Goal: Task Accomplishment & Management: Use online tool/utility

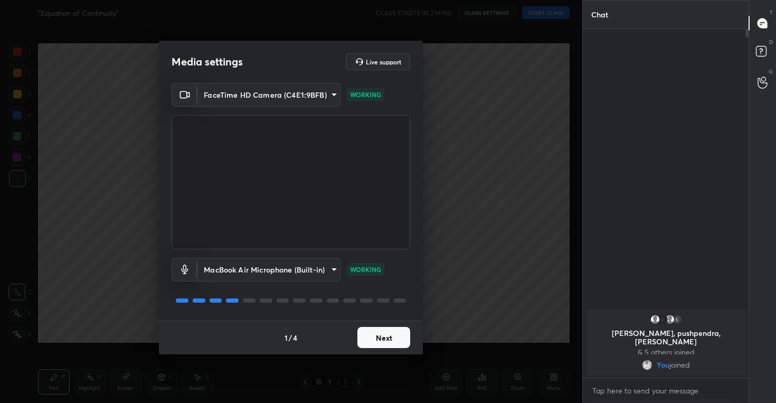
click at [388, 333] on button "Next" at bounding box center [384, 337] width 53 height 21
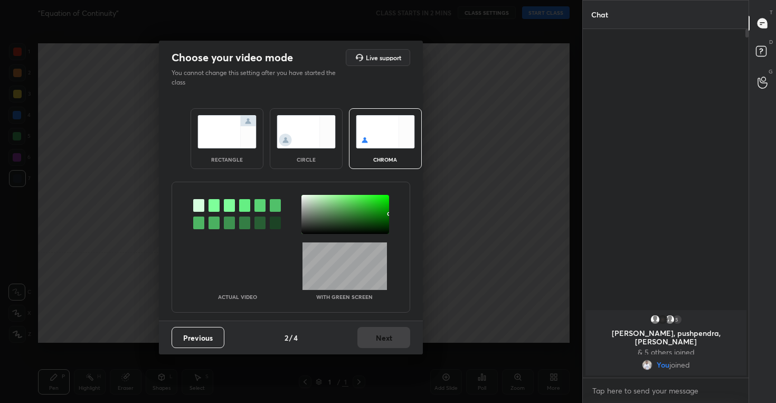
click at [300, 117] on img at bounding box center [306, 131] width 59 height 33
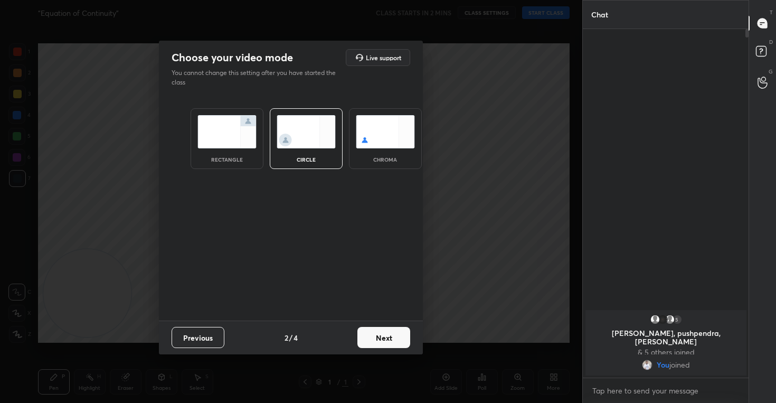
click at [392, 345] on button "Next" at bounding box center [384, 337] width 53 height 21
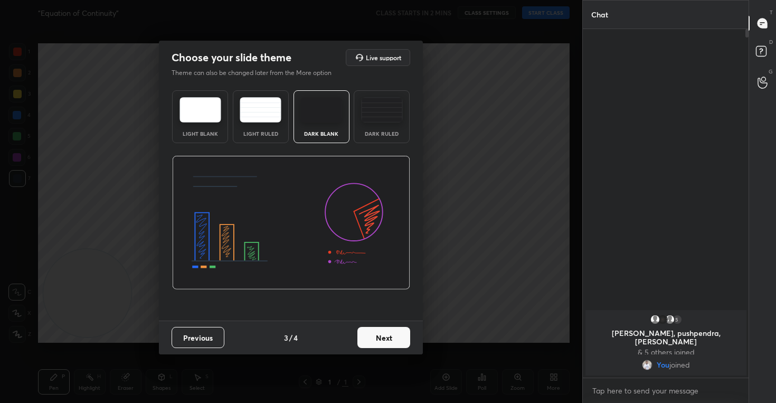
click at [372, 335] on button "Next" at bounding box center [384, 337] width 53 height 21
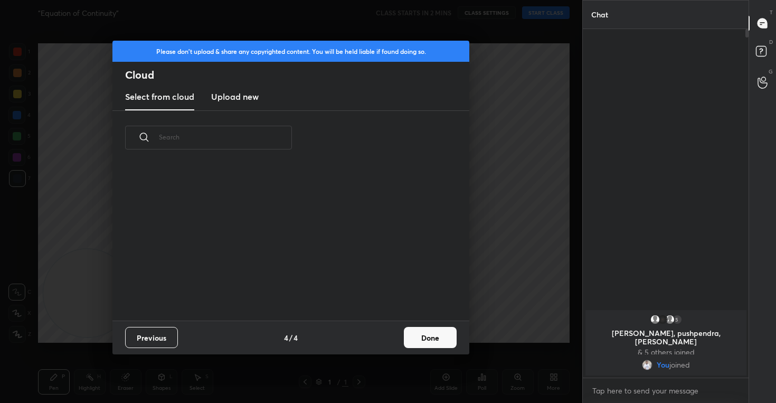
scroll to position [156, 339]
click at [239, 101] on h3 "Upload new" at bounding box center [235, 96] width 48 height 13
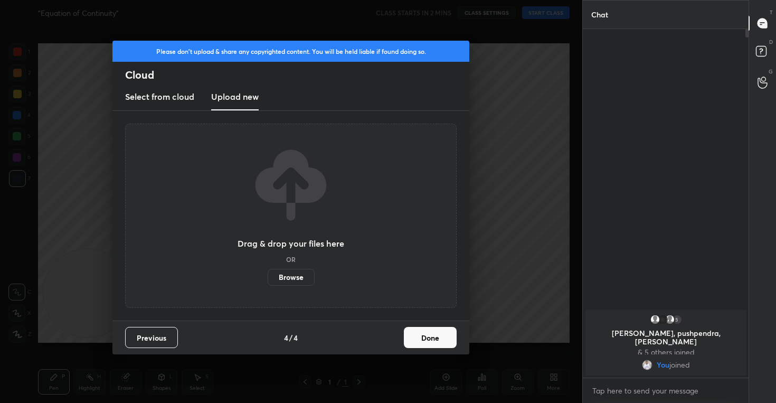
click at [299, 277] on label "Browse" at bounding box center [291, 277] width 47 height 17
click at [268, 277] on input "Browse" at bounding box center [268, 277] width 0 height 17
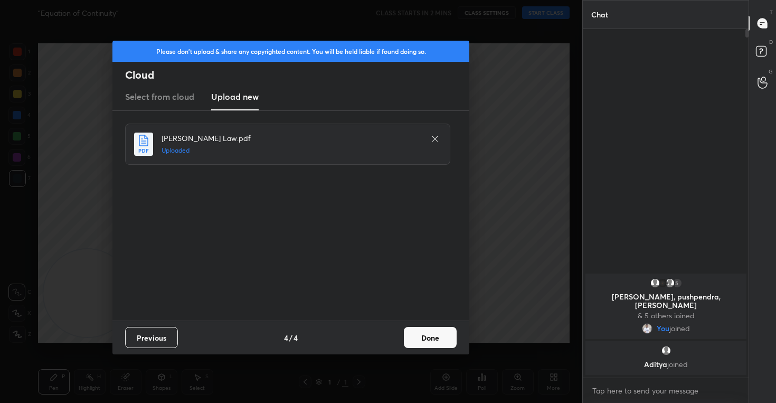
click at [424, 337] on button "Done" at bounding box center [430, 337] width 53 height 21
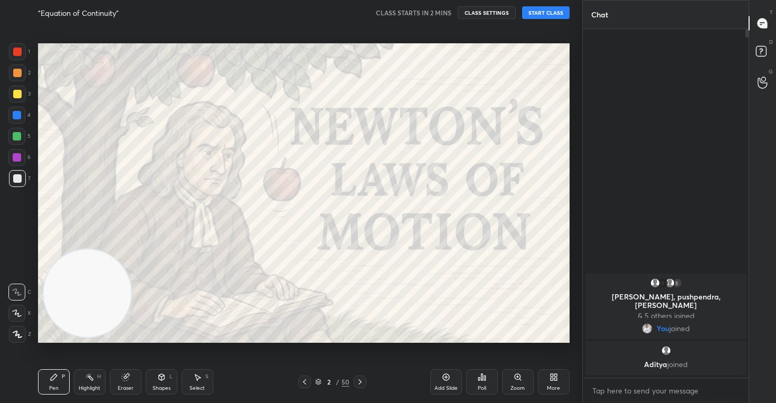
click at [475, 13] on button "CLASS SETTINGS" at bounding box center [487, 12] width 58 height 13
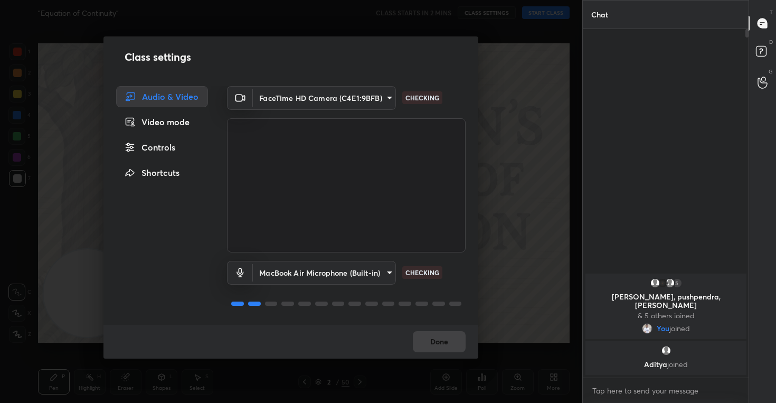
click at [161, 149] on div "Controls" at bounding box center [162, 147] width 92 height 21
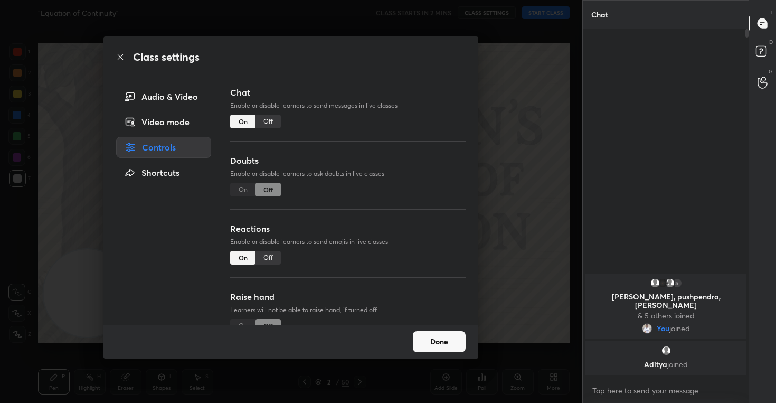
click at [270, 256] on div "Off" at bounding box center [268, 258] width 25 height 14
click at [439, 339] on button "Done" at bounding box center [439, 341] width 53 height 21
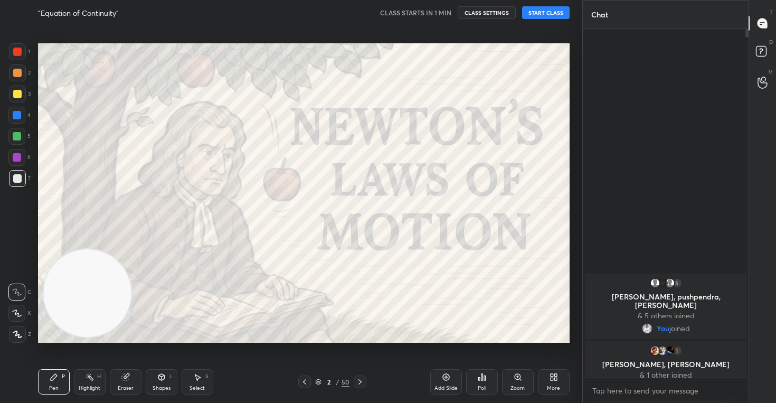
click at [631, 392] on body "1 2 3 4 5 6 7 C X Z C X Z E E Erase all H H “Equation of Continuity” CLASS STAR…" at bounding box center [388, 201] width 776 height 403
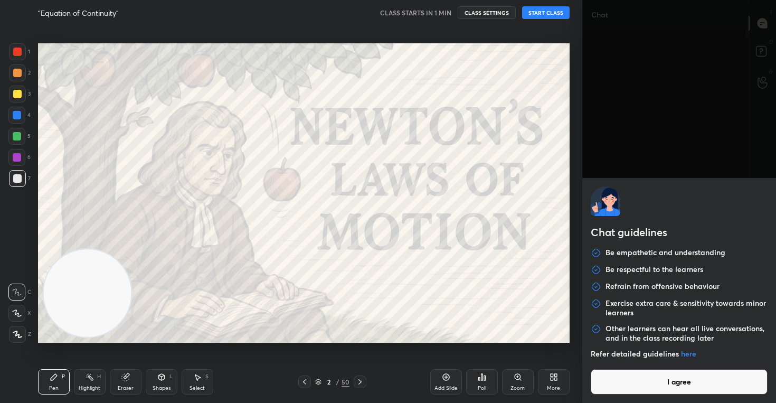
click at [631, 378] on button "I agree" at bounding box center [679, 381] width 177 height 25
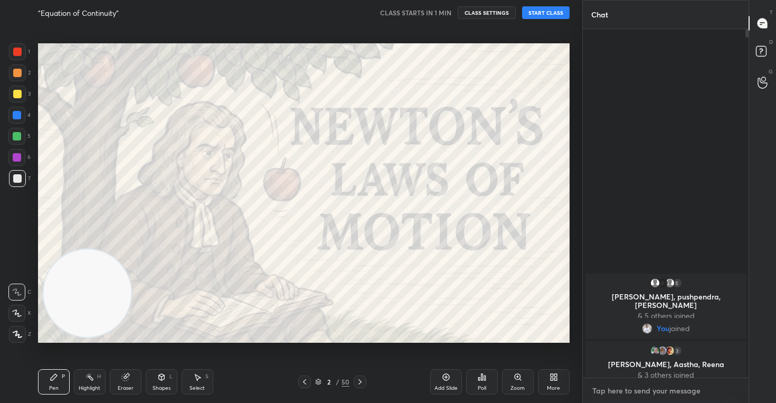
type textarea "x"
click at [623, 388] on textarea at bounding box center [666, 390] width 149 height 17
paste textarea "[URL][DOMAIN_NAME]"
type textarea "[URL][DOMAIN_NAME]"
type textarea "x"
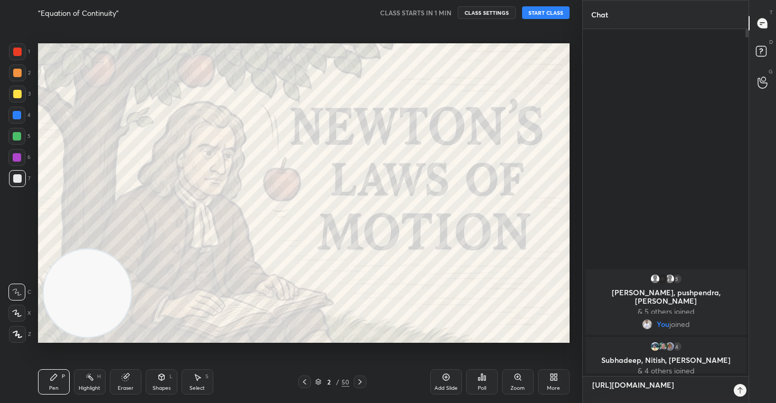
scroll to position [257, 163]
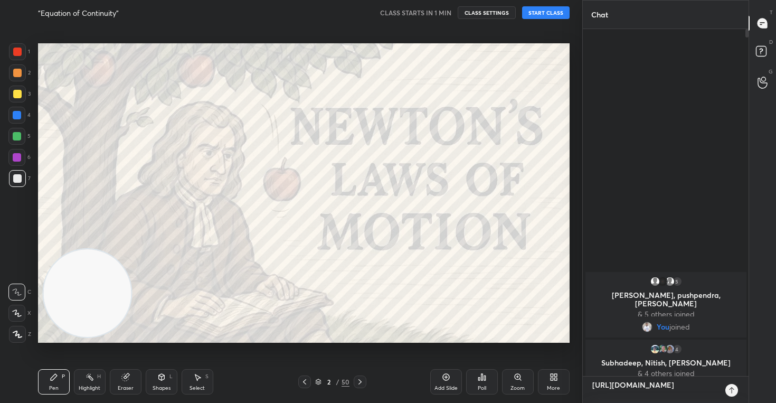
type textarea "[URL][DOMAIN_NAME]"
type textarea "x"
type textarea "[URL][DOMAIN_NAME] l"
type textarea "x"
type textarea "[URL][DOMAIN_NAME] li"
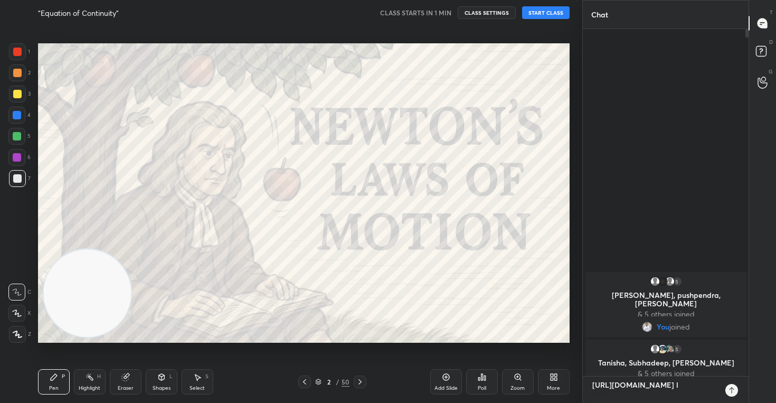
type textarea "x"
type textarea "[URL][DOMAIN_NAME] liv"
type textarea "x"
type textarea "[URL][DOMAIN_NAME] live"
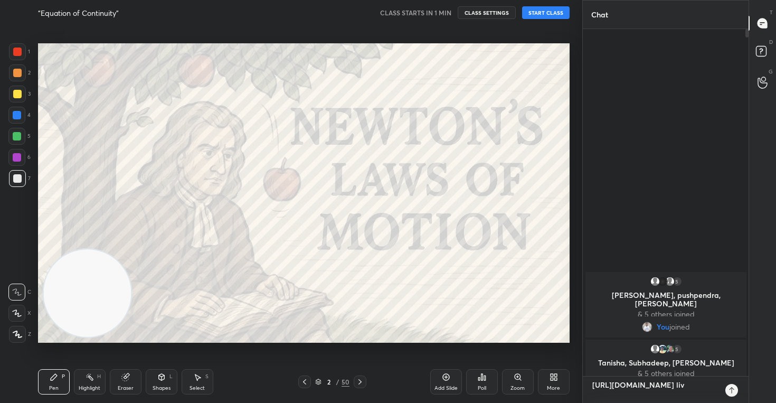
type textarea "x"
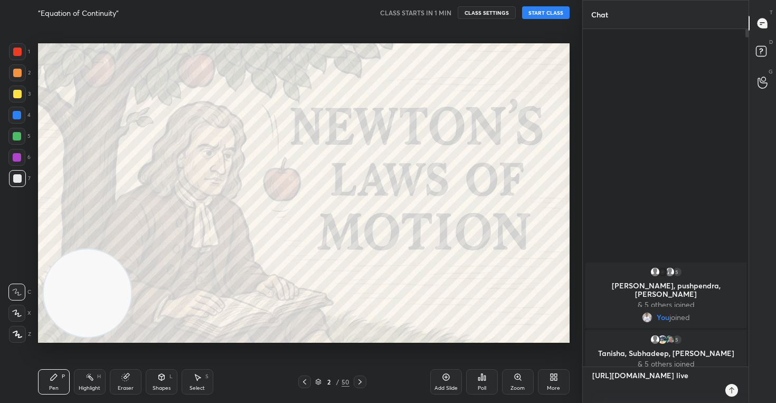
type textarea "[URL][DOMAIN_NAME] live"
type textarea "x"
type textarea "[URL][DOMAIN_NAME] live t"
type textarea "x"
type textarea "[URL][DOMAIN_NAME] live to"
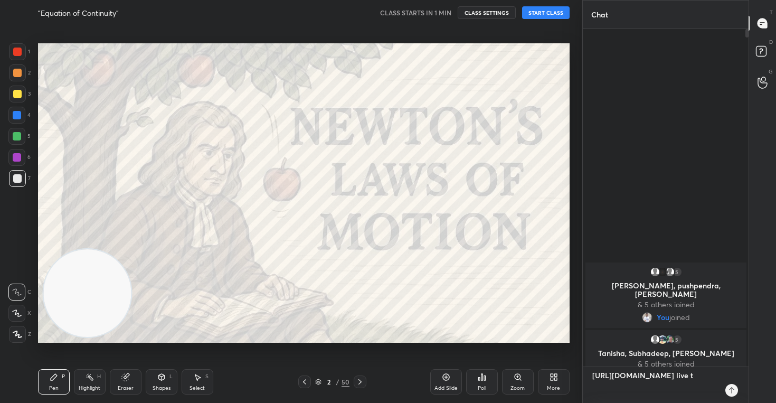
type textarea "x"
type textarea "[URL][DOMAIN_NAME] live [PERSON_NAME]"
type textarea "x"
type textarea "[URL][DOMAIN_NAME] live toda"
type textarea "x"
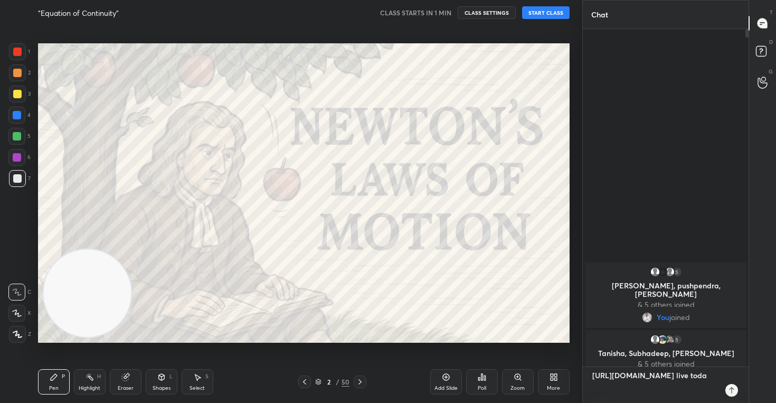
type textarea "[URL][DOMAIN_NAME] live [DATE]"
type textarea "x"
type textarea "[URL][DOMAIN_NAME] live [DATE]"
type textarea "x"
type textarea "[URL][DOMAIN_NAME] live [DATE] a"
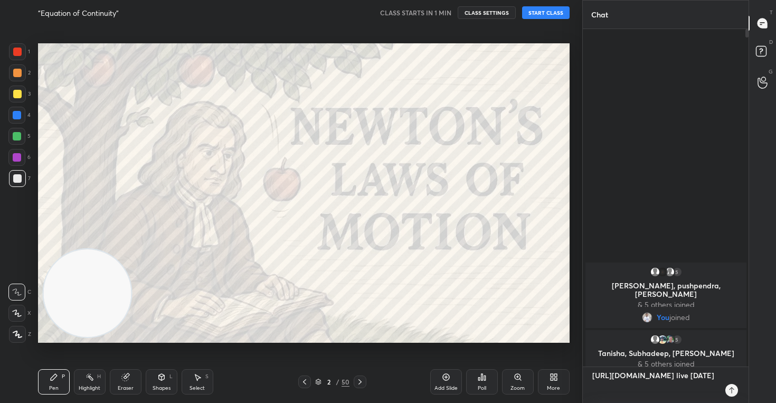
type textarea "x"
type textarea "[URL][DOMAIN_NAME] live [DATE] at"
type textarea "x"
type textarea "[URL][DOMAIN_NAME] live [DATE] at"
type textarea "x"
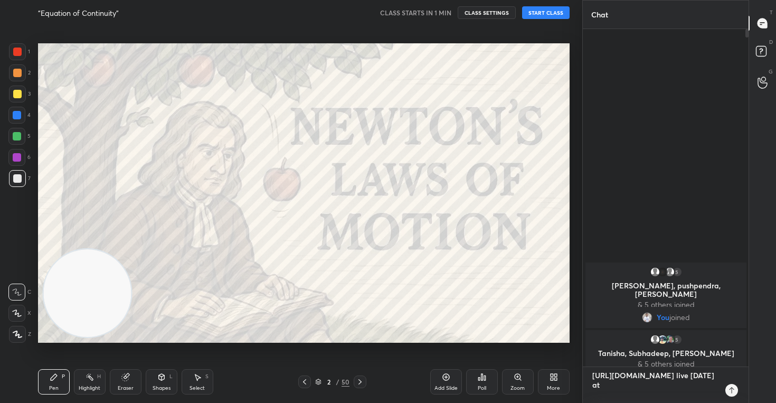
type textarea "[URL][DOMAIN_NAME] live [DATE] at 7"
type textarea "x"
type textarea "[URL][DOMAIN_NAME] live [DATE] at 7:"
type textarea "x"
type textarea "[URL][DOMAIN_NAME] live [DATE] at 7:3"
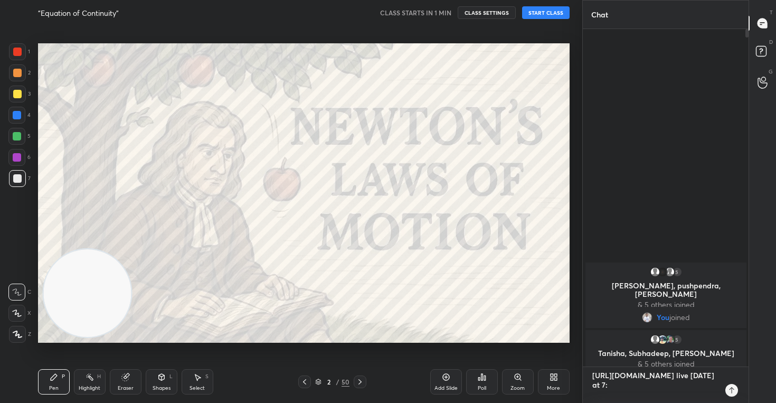
type textarea "x"
type textarea "[URL][DOMAIN_NAME] live [DATE] at 7:30"
type textarea "x"
type textarea "[URL][DOMAIN_NAME] live [DATE] at 7:30"
type textarea "x"
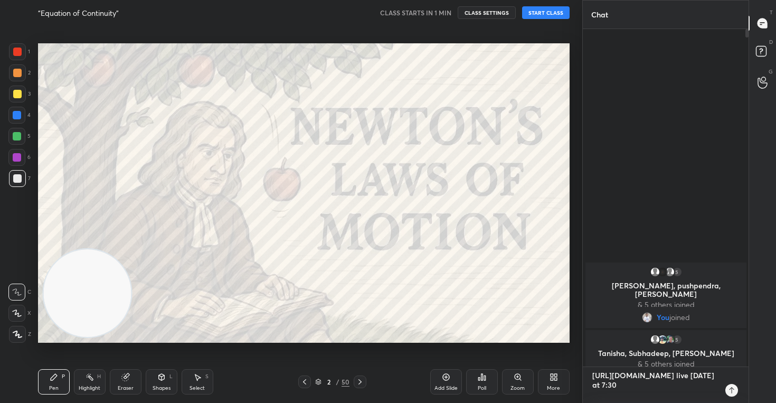
type textarea "[URL][DOMAIN_NAME] live [DATE] at 7:30 p"
type textarea "x"
type textarea "[URL][DOMAIN_NAME] live [DATE] at 7:30 pm"
type textarea "x"
type textarea "[URL][DOMAIN_NAME] live [DATE] at 7:30 pm."
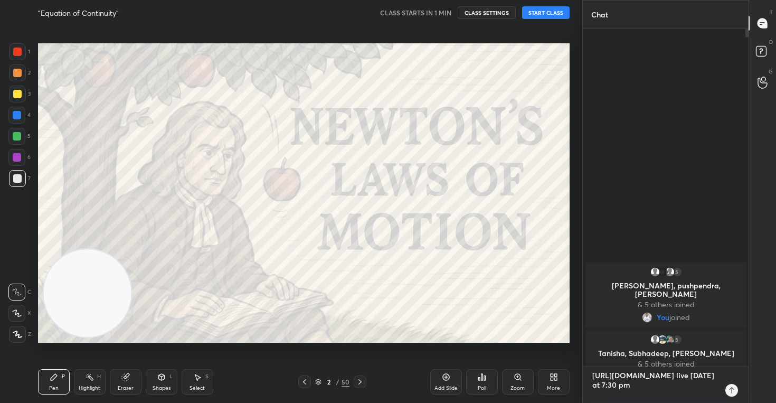
type textarea "x"
type textarea "[URL][DOMAIN_NAME] live [DATE] at 7:30 pm.."
type textarea "x"
type textarea "[URL][DOMAIN_NAME] live [DATE] at 7:30 pm..."
type textarea "x"
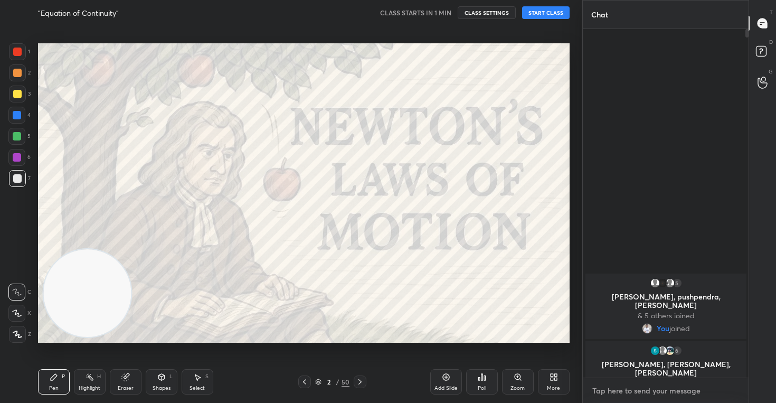
scroll to position [345, 163]
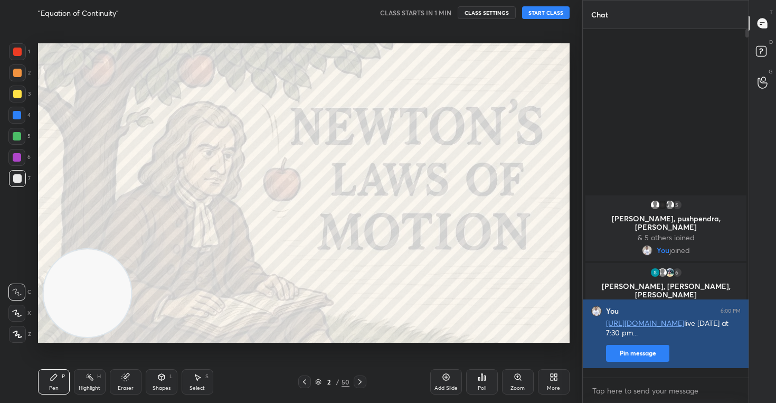
type textarea "x"
click at [641, 362] on button "Pin message" at bounding box center [637, 353] width 63 height 17
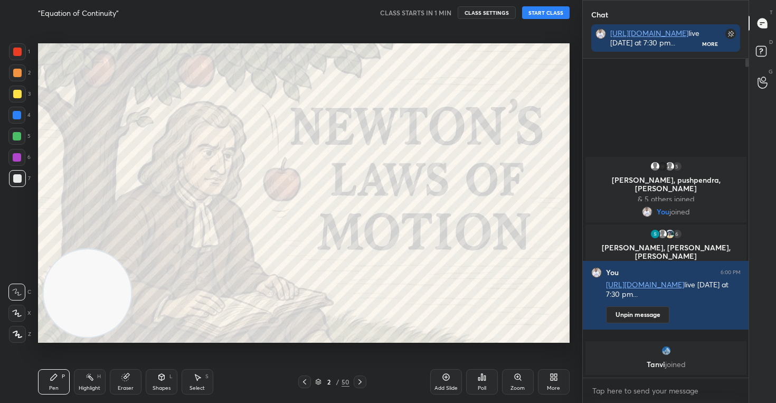
scroll to position [311, 163]
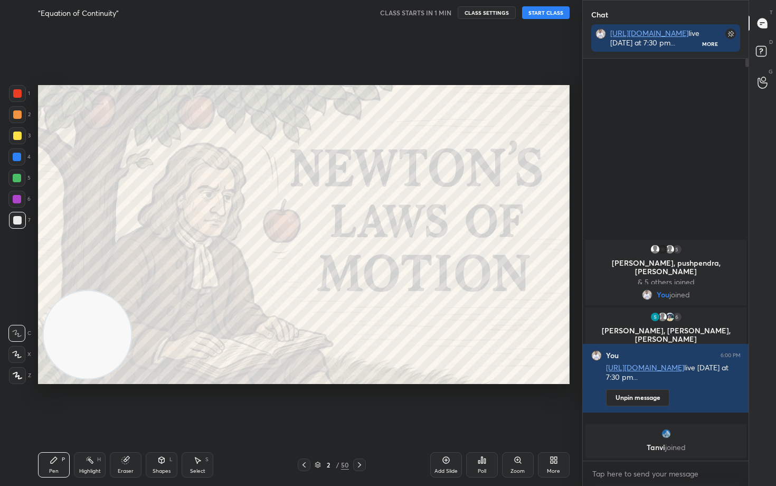
type textarea "x"
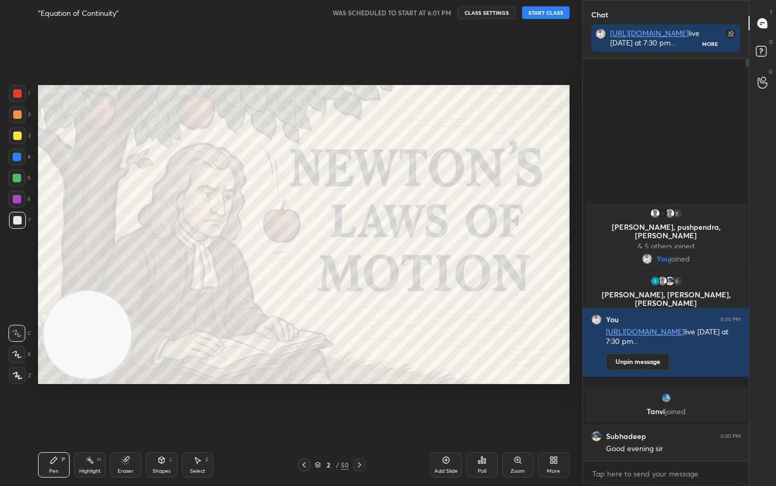
click at [484, 15] on button "CLASS SETTINGS" at bounding box center [487, 12] width 58 height 13
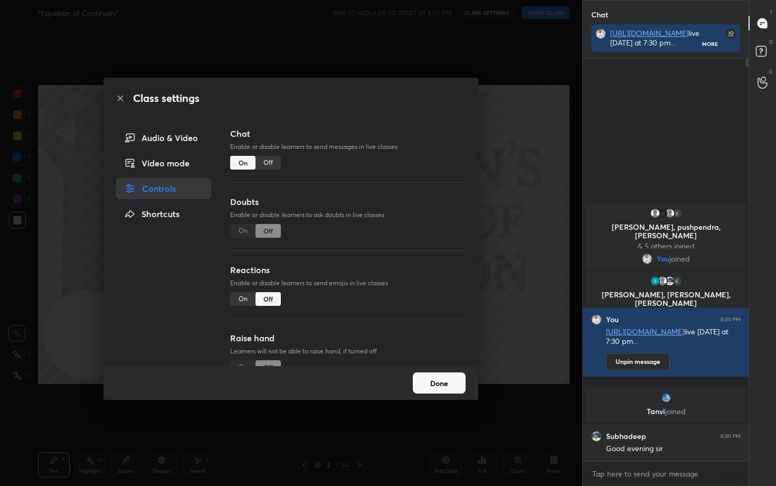
click at [446, 387] on button "Done" at bounding box center [439, 382] width 53 height 21
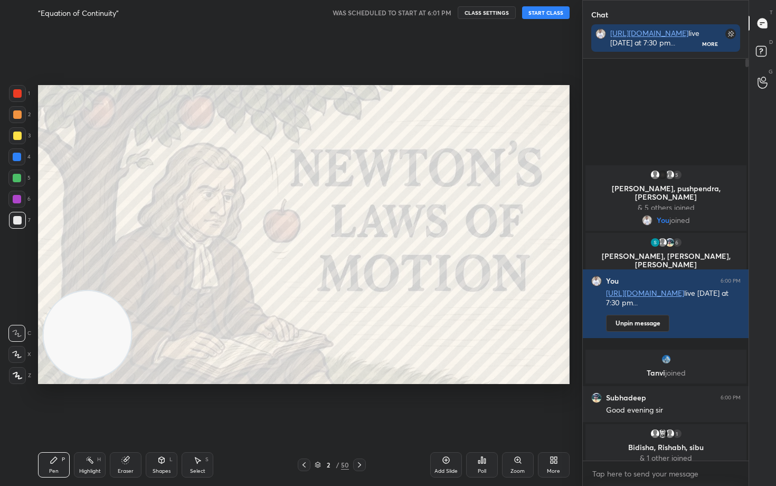
click at [546, 12] on button "START CLASS" at bounding box center [546, 12] width 48 height 13
click at [20, 353] on icon at bounding box center [17, 354] width 10 height 7
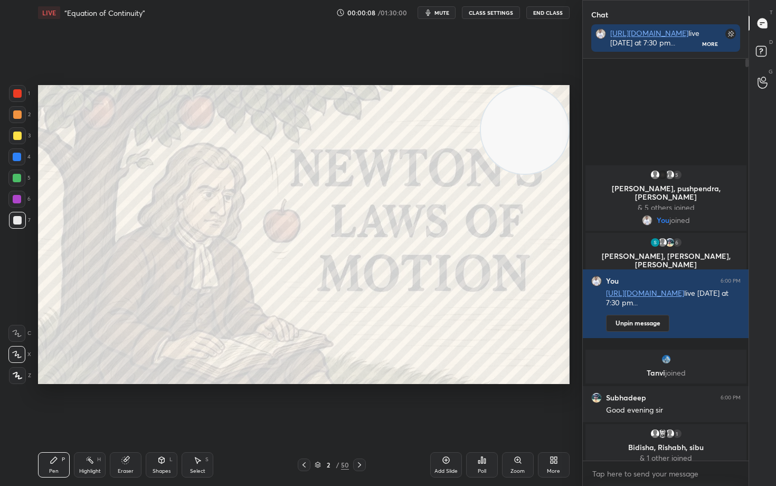
drag, startPoint x: 68, startPoint y: 353, endPoint x: 539, endPoint y: 134, distance: 519.9
click at [539, 134] on video at bounding box center [525, 130] width 88 height 88
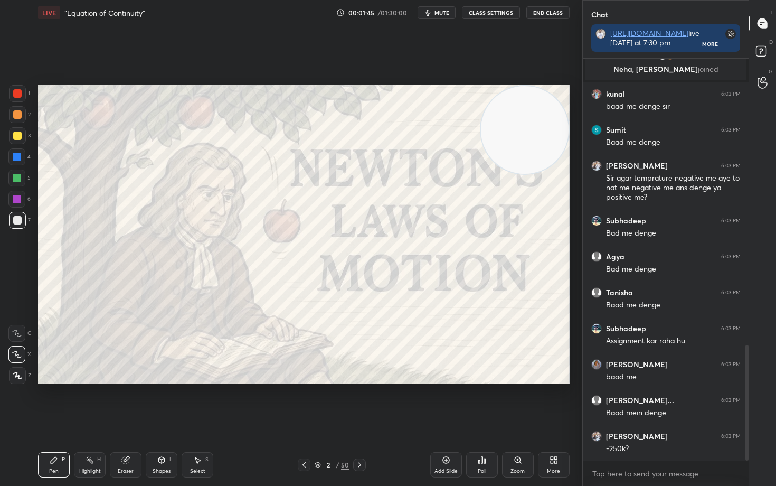
scroll to position [996, 0]
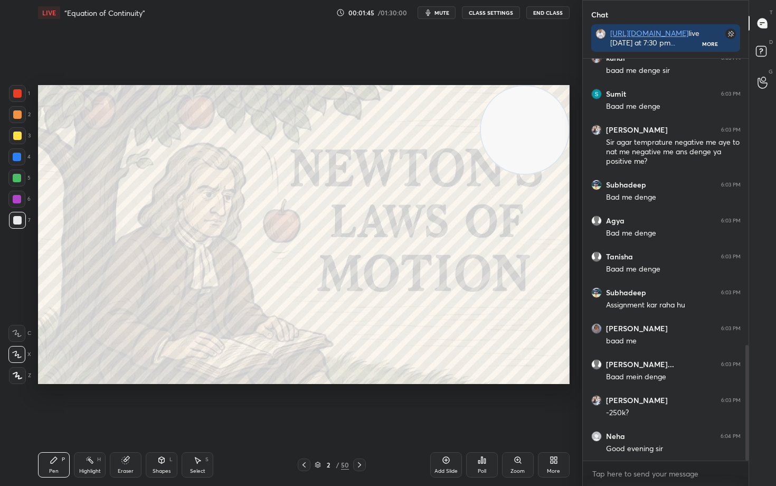
drag, startPoint x: 528, startPoint y: 140, endPoint x: 539, endPoint y: 119, distance: 23.7
click at [541, 118] on video at bounding box center [525, 130] width 88 height 88
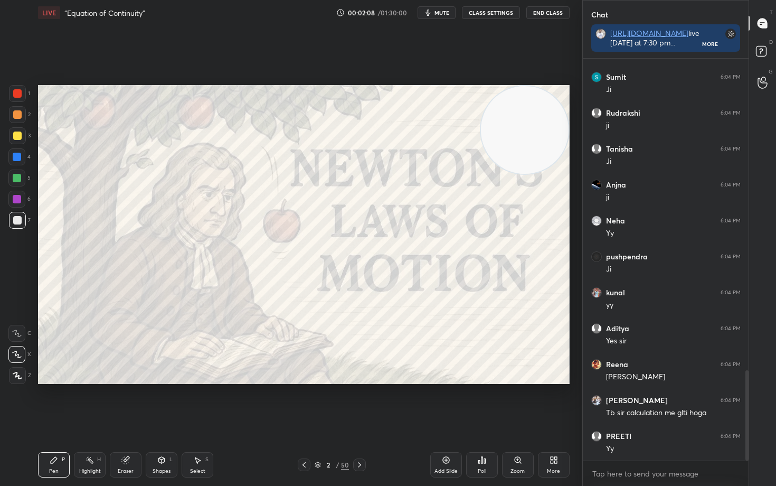
scroll to position [1427, 0]
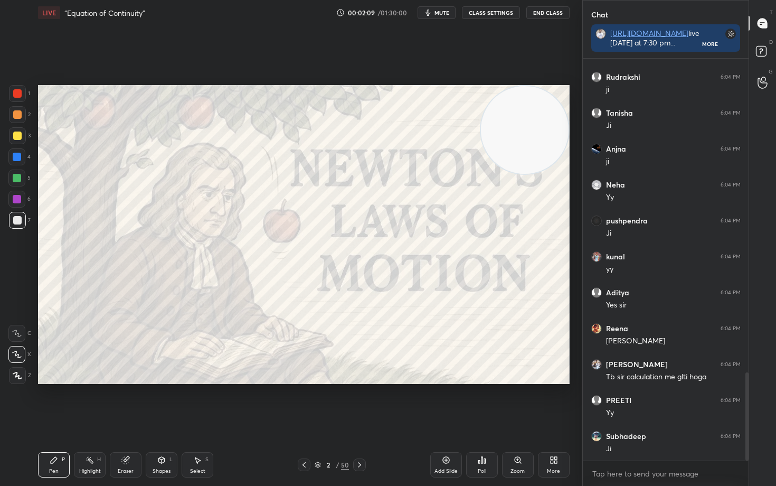
drag, startPoint x: 442, startPoint y: 460, endPoint x: 436, endPoint y: 459, distance: 5.9
click at [441, 402] on div "Add Slide" at bounding box center [446, 464] width 32 height 25
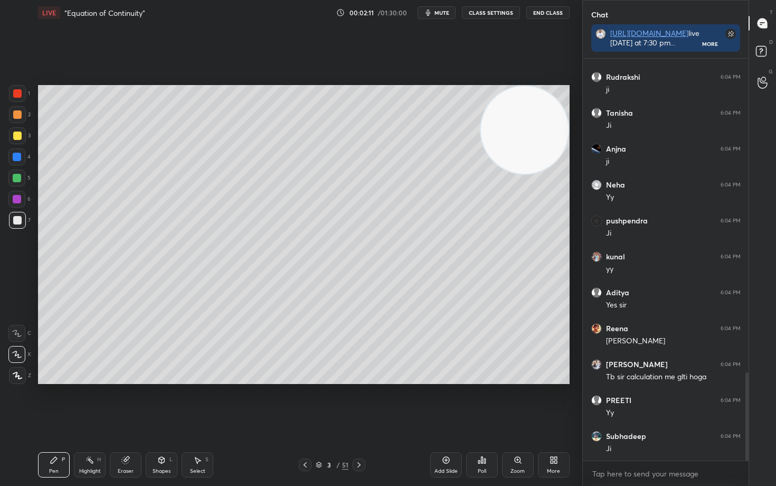
scroll to position [1463, 0]
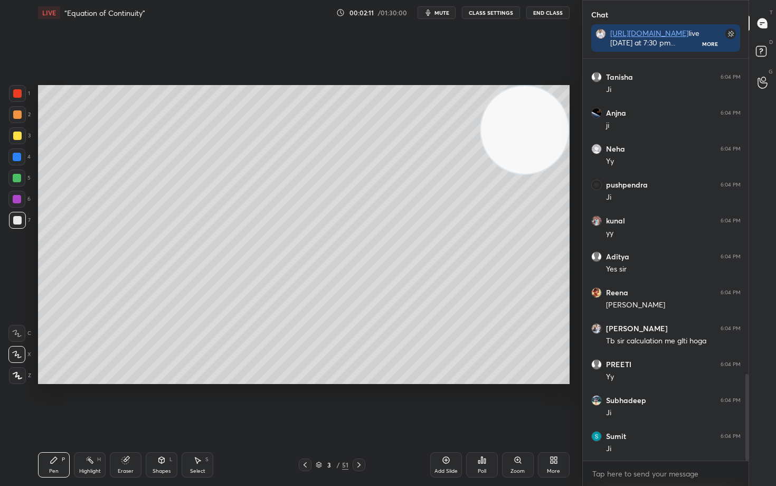
click at [16, 131] on div at bounding box center [17, 135] width 17 height 17
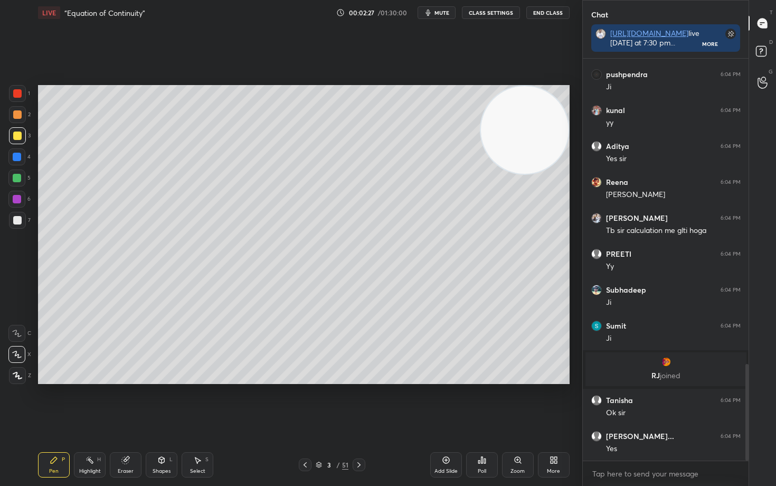
scroll to position [1305, 0]
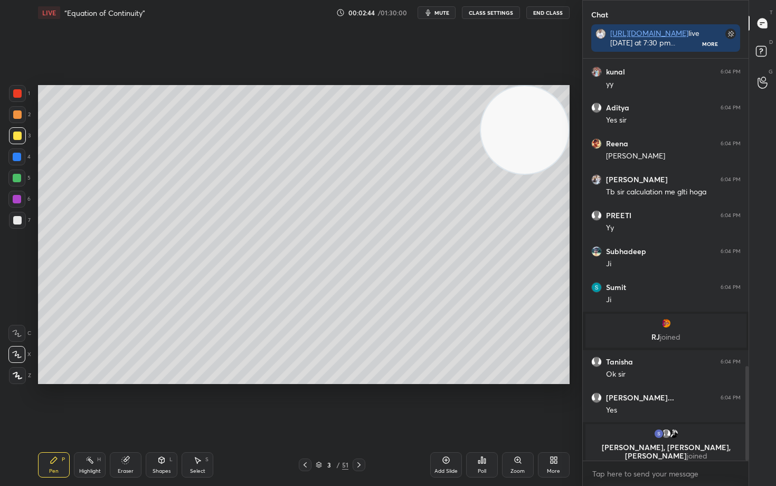
drag, startPoint x: 18, startPoint y: 216, endPoint x: 25, endPoint y: 215, distance: 6.4
click at [18, 216] on div at bounding box center [17, 220] width 8 height 8
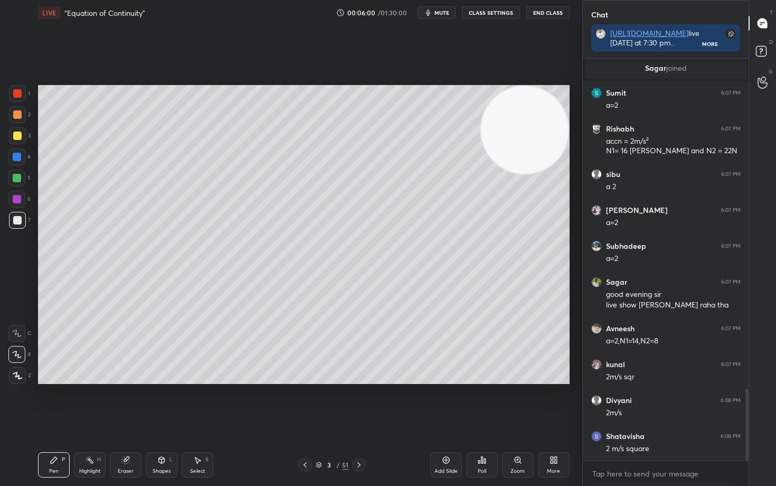
scroll to position [1854, 0]
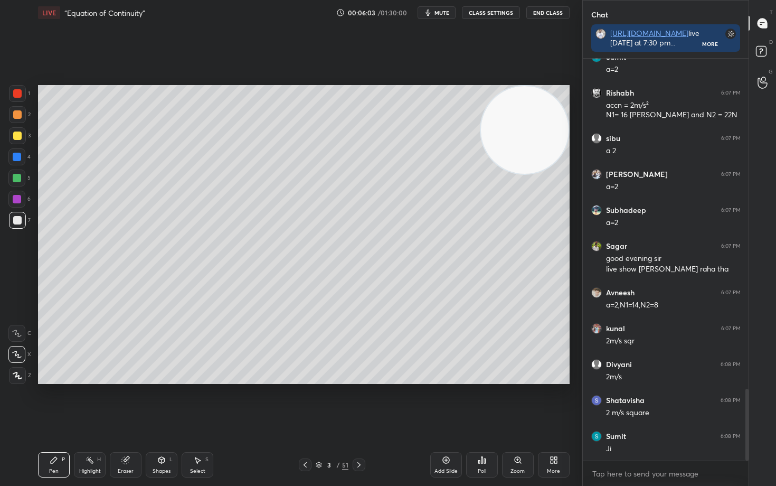
drag, startPoint x: 15, startPoint y: 114, endPoint x: 31, endPoint y: 123, distance: 18.5
click at [15, 115] on div at bounding box center [17, 114] width 8 height 8
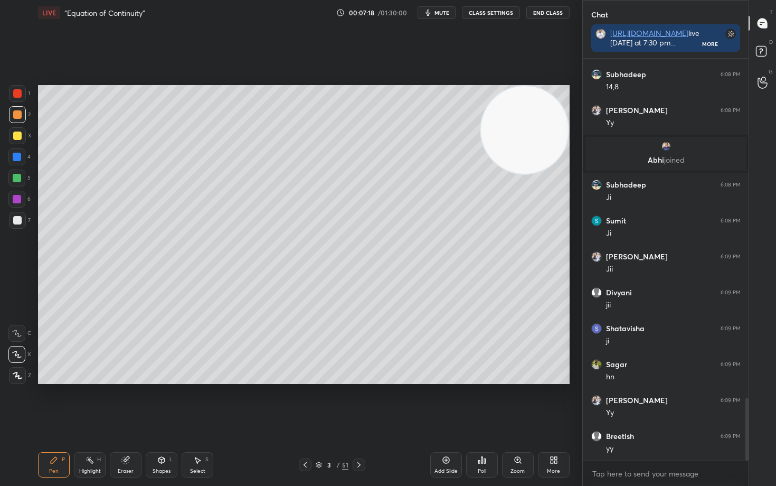
scroll to position [2198, 0]
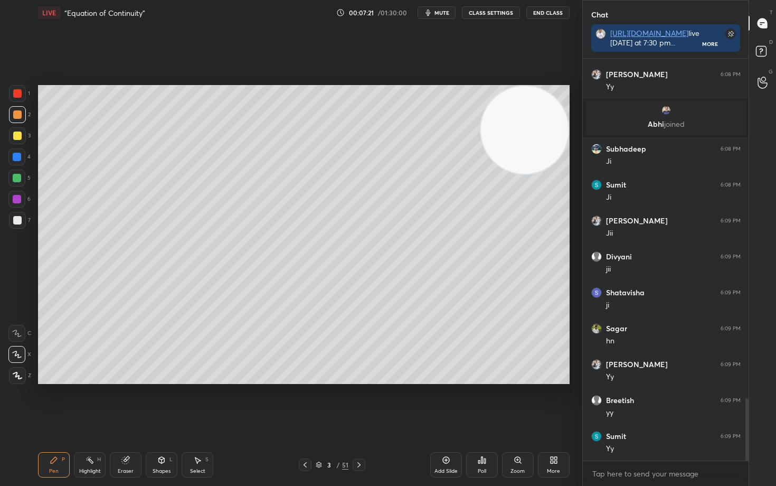
drag, startPoint x: 551, startPoint y: 179, endPoint x: 564, endPoint y: 246, distance: 68.3
click at [566, 174] on video at bounding box center [525, 130] width 88 height 88
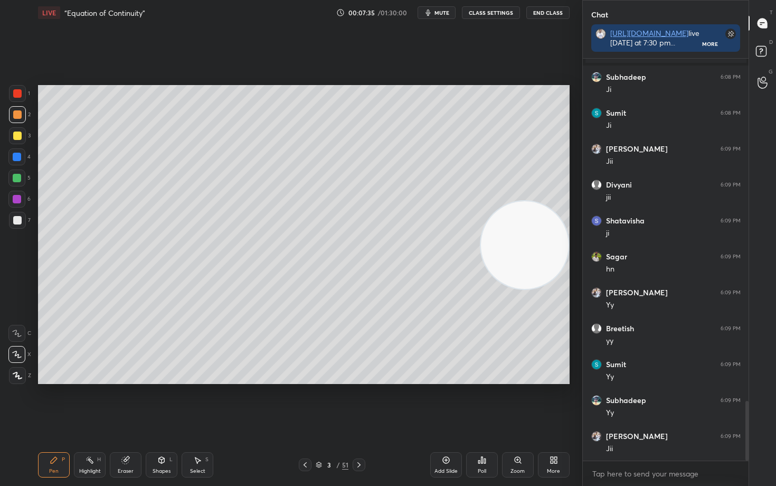
scroll to position [2306, 0]
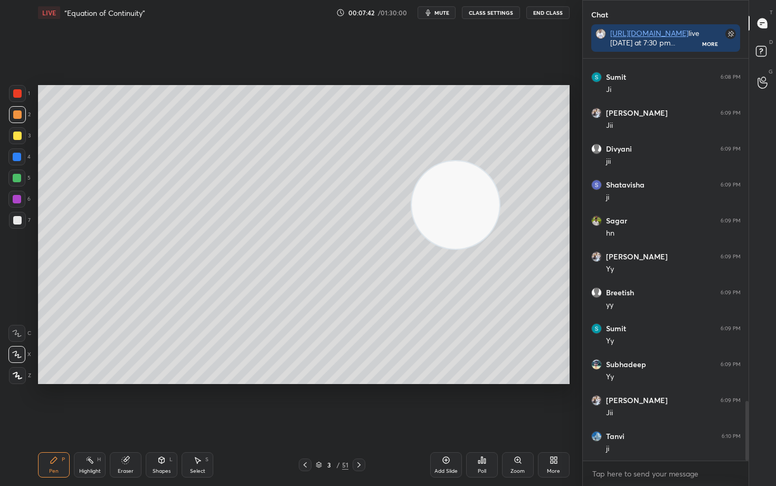
drag, startPoint x: 536, startPoint y: 267, endPoint x: 401, endPoint y: 144, distance: 182.1
click at [416, 180] on video at bounding box center [456, 205] width 88 height 88
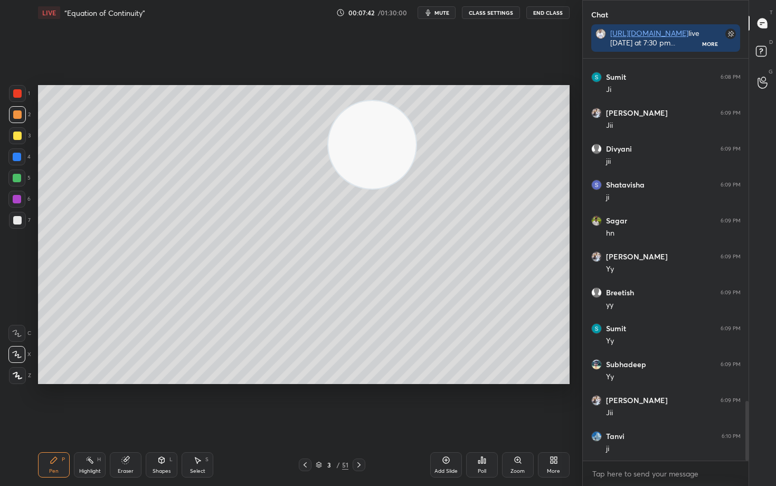
drag, startPoint x: 390, startPoint y: 147, endPoint x: 291, endPoint y: 126, distance: 102.2
click at [329, 127] on video at bounding box center [373, 145] width 88 height 88
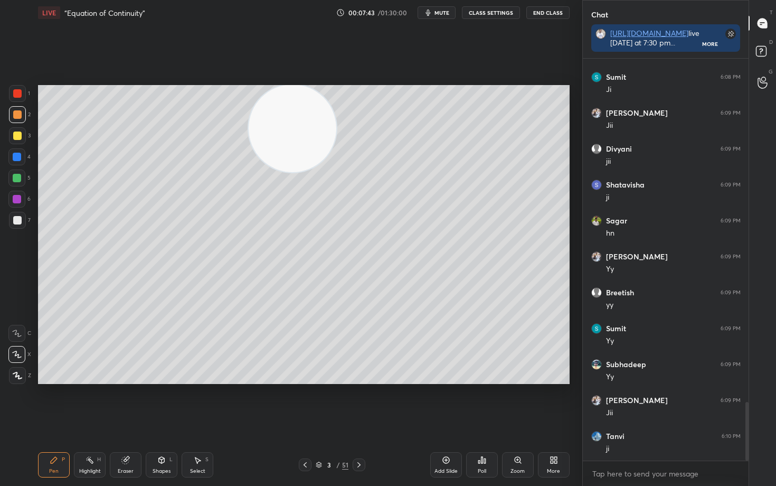
scroll to position [2341, 0]
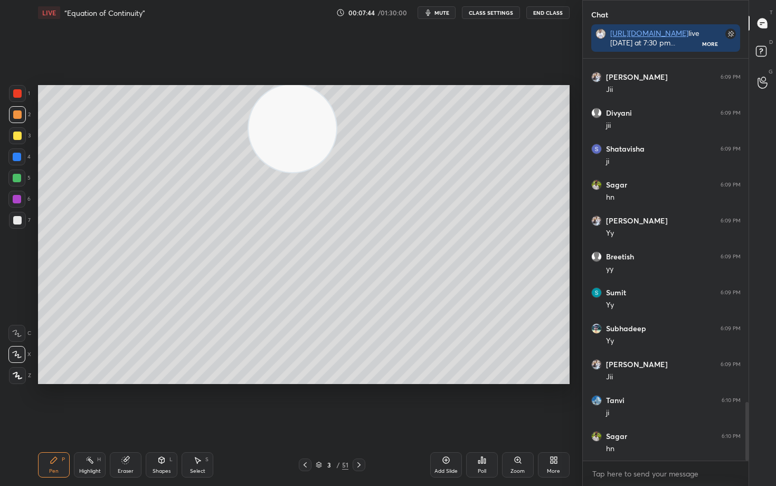
click at [17, 221] on div at bounding box center [17, 220] width 8 height 8
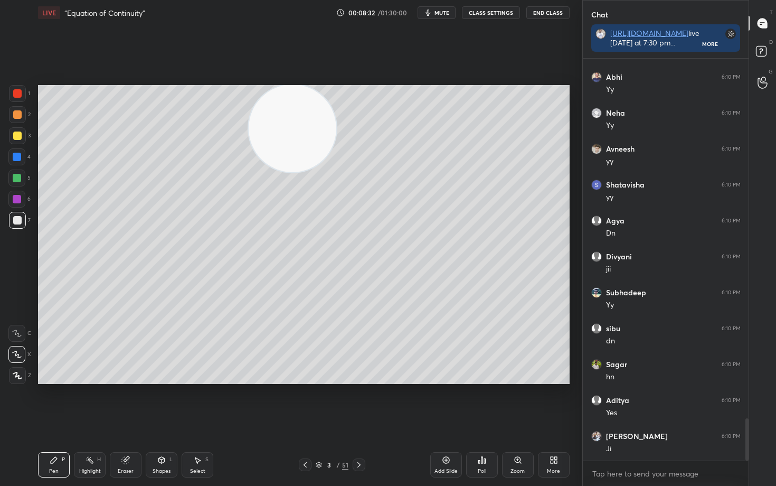
scroll to position [3419, 0]
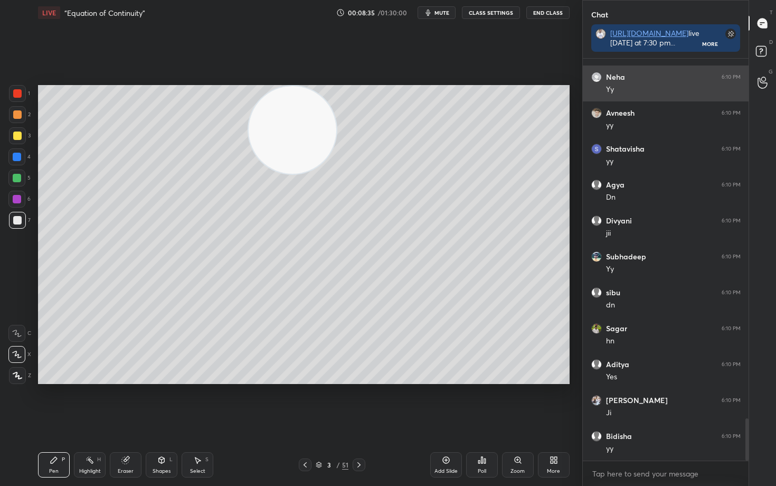
drag, startPoint x: 286, startPoint y: 133, endPoint x: 593, endPoint y: 98, distance: 309.4
click at [585, 102] on div "1 2 3 4 5 6 7 C X Z C X Z E E Erase all H H LIVE “Equation of Continuity” 00:08…" at bounding box center [388, 243] width 776 height 486
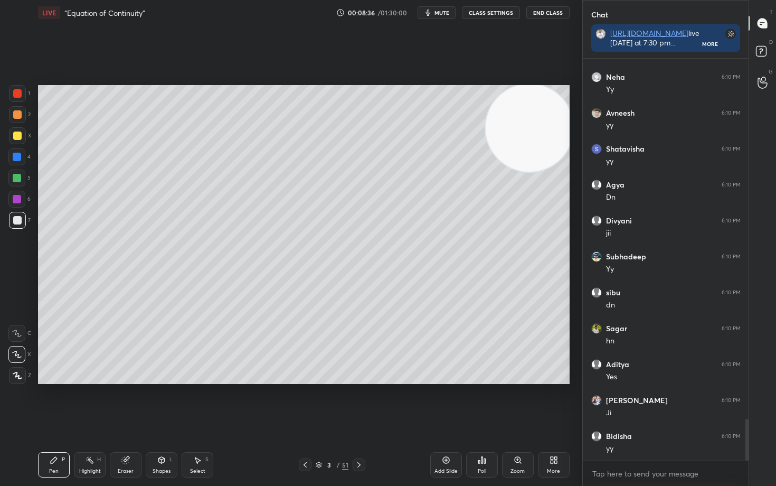
scroll to position [3455, 0]
click at [446, 402] on icon at bounding box center [445, 459] width 3 height 3
click at [18, 136] on div at bounding box center [17, 136] width 8 height 8
click at [15, 220] on div at bounding box center [17, 220] width 8 height 8
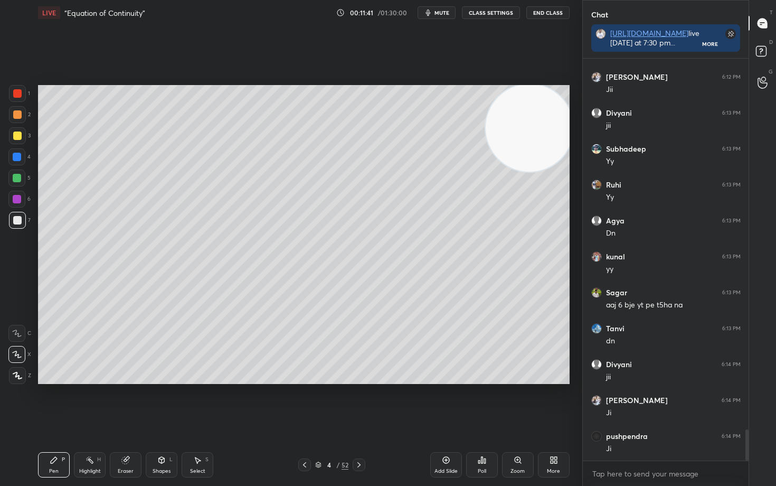
scroll to position [4820, 0]
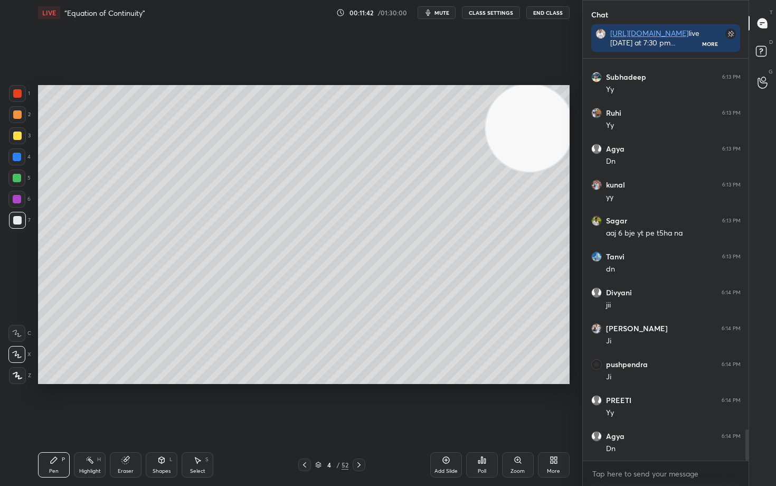
click at [444, 402] on icon at bounding box center [446, 460] width 8 height 8
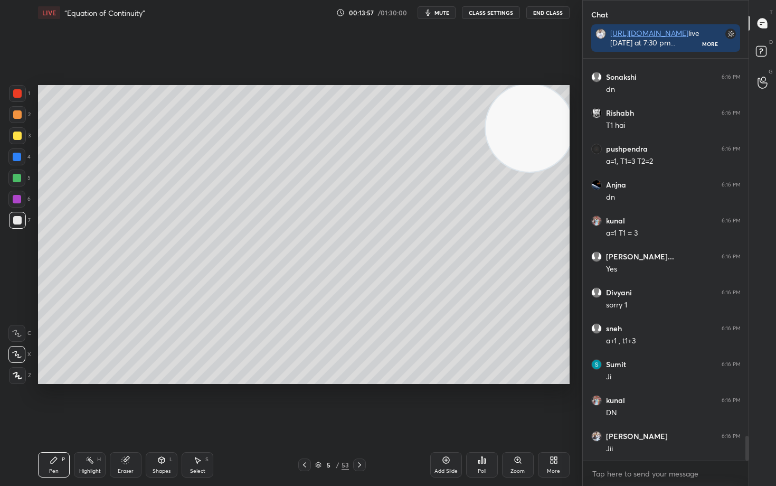
scroll to position [6052, 0]
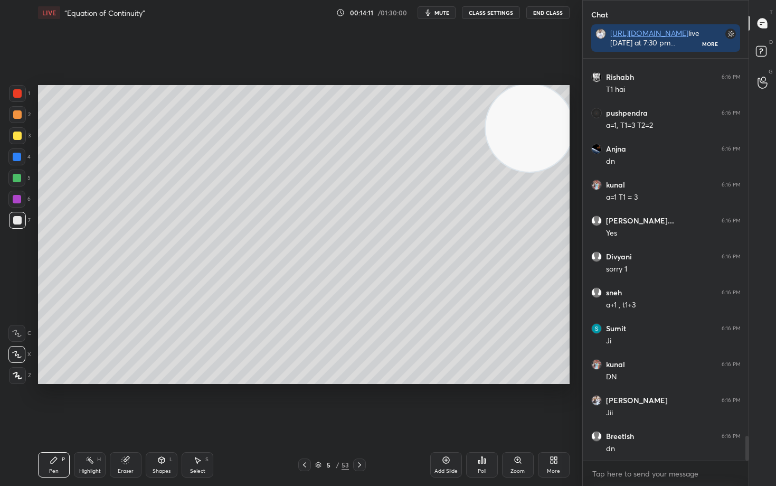
click at [14, 136] on div at bounding box center [17, 136] width 8 height 8
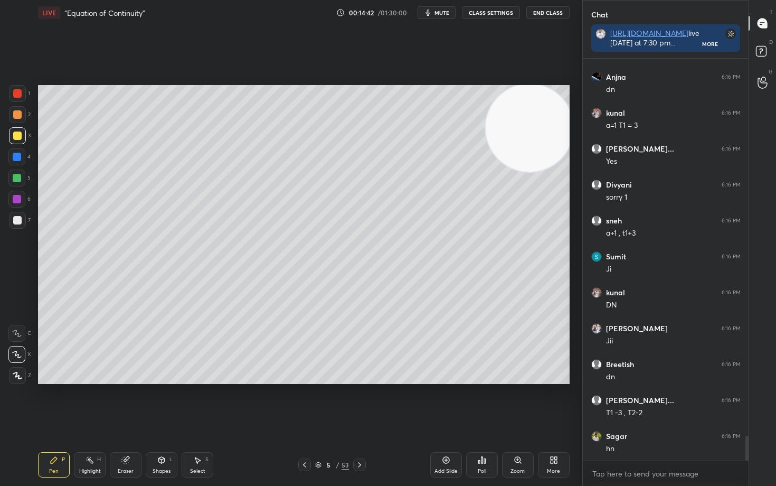
scroll to position [6159, 0]
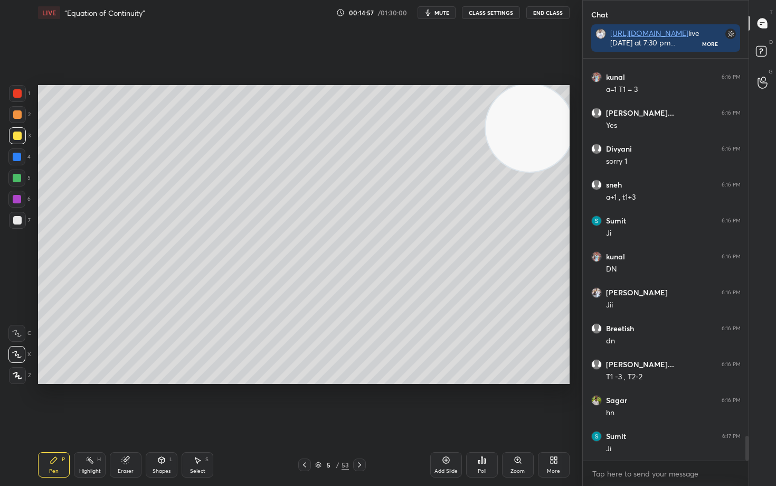
click at [491, 385] on div "Setting up your live class Poll for secs No correct answer Start poll" at bounding box center [304, 234] width 540 height 418
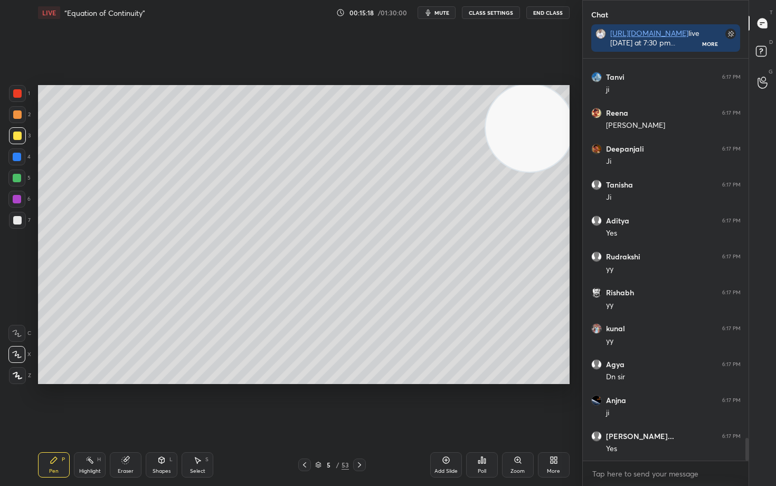
click at [320, 402] on icon at bounding box center [318, 463] width 5 height 3
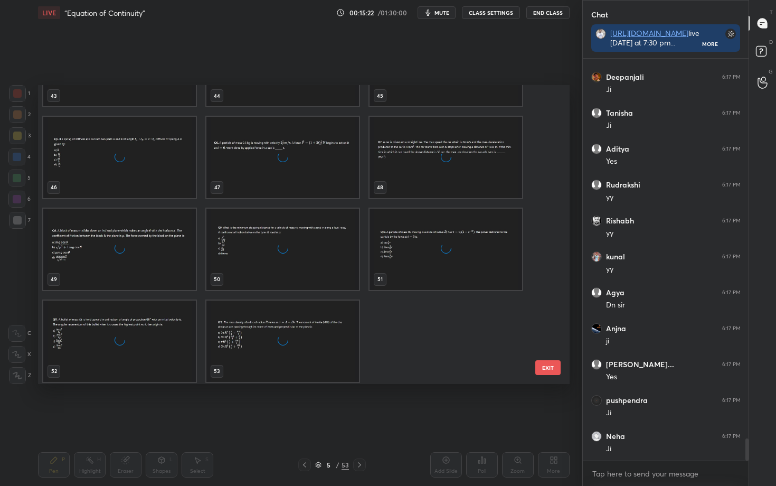
scroll to position [1353, 0]
click at [289, 332] on img "grid" at bounding box center [283, 338] width 153 height 81
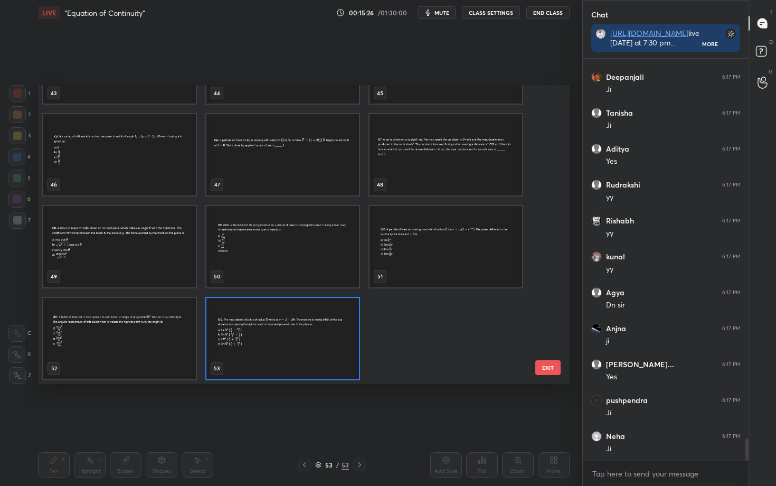
click at [289, 332] on img "grid" at bounding box center [283, 338] width 153 height 81
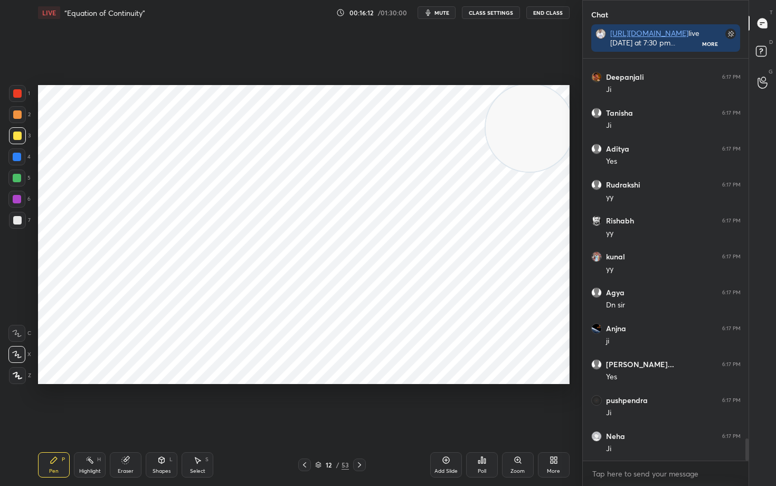
drag, startPoint x: 446, startPoint y: 459, endPoint x: 446, endPoint y: 450, distance: 9.0
click at [445, 402] on icon at bounding box center [446, 460] width 8 height 8
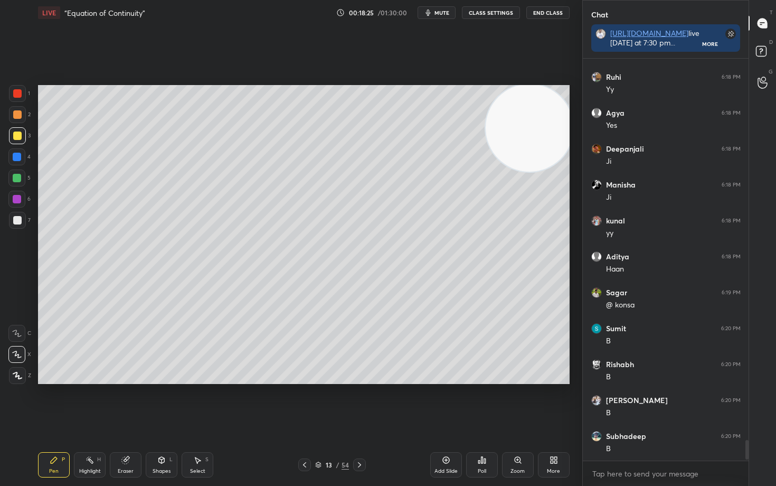
scroll to position [7740, 0]
click at [553, 402] on icon at bounding box center [554, 460] width 8 height 8
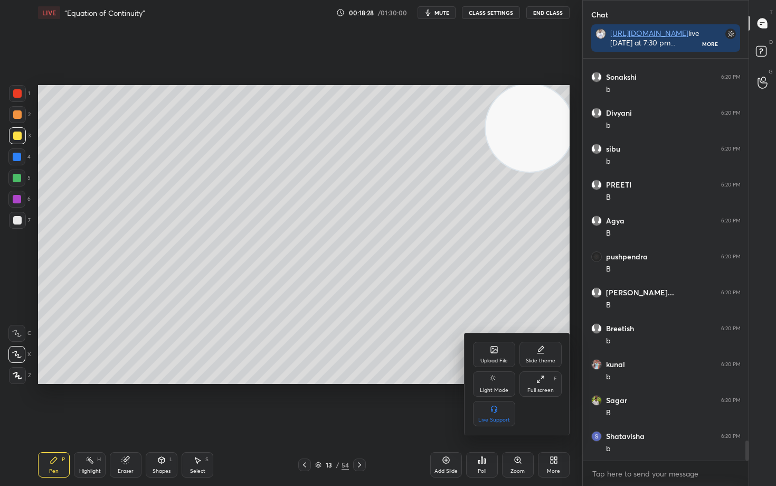
click at [493, 352] on icon at bounding box center [494, 349] width 6 height 6
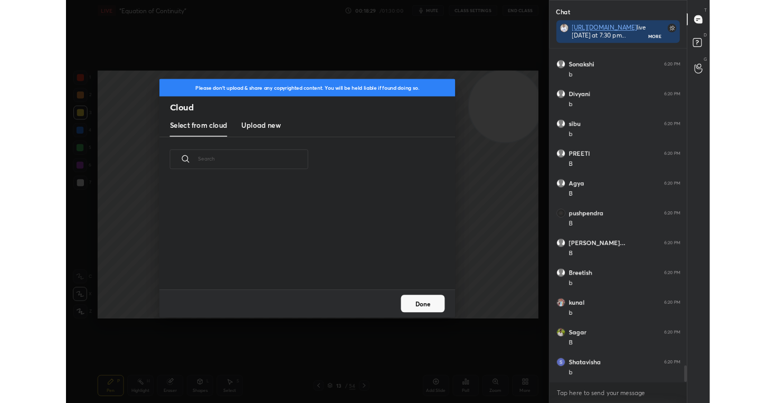
scroll to position [130, 339]
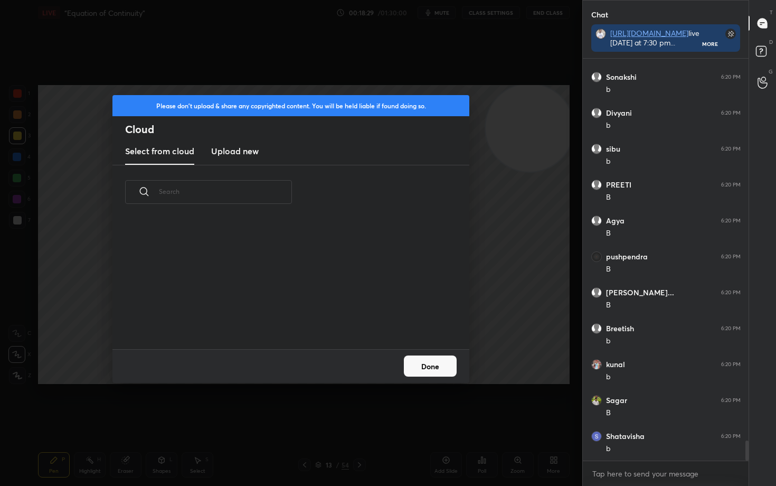
click at [249, 157] on new "Upload new" at bounding box center [235, 151] width 48 height 26
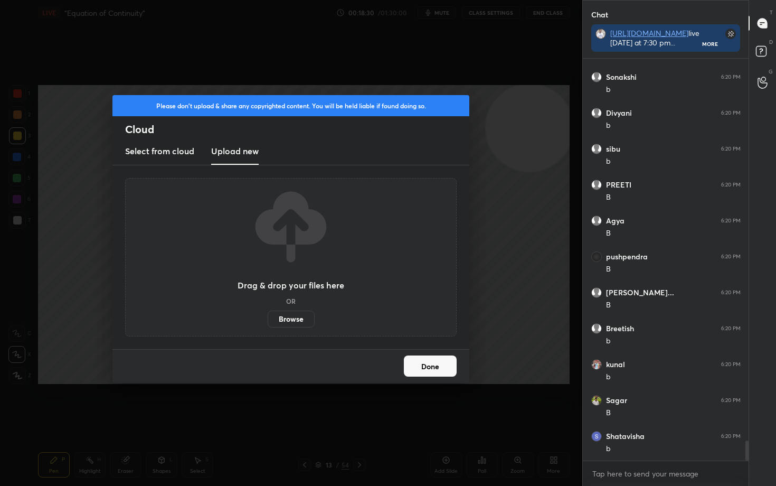
click at [292, 321] on label "Browse" at bounding box center [291, 319] width 47 height 17
click at [268, 321] on input "Browse" at bounding box center [268, 319] width 0 height 17
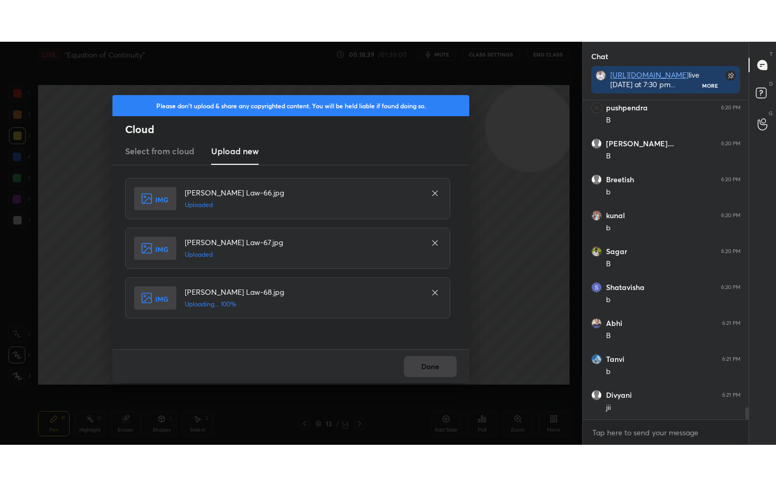
scroll to position [7966, 0]
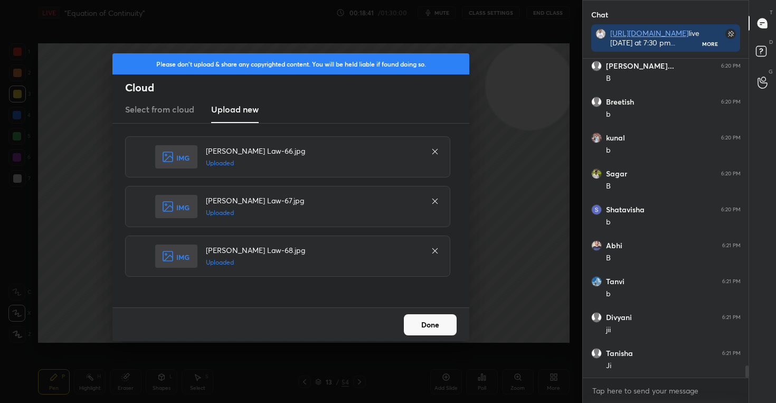
click at [432, 316] on button "Done" at bounding box center [430, 324] width 53 height 21
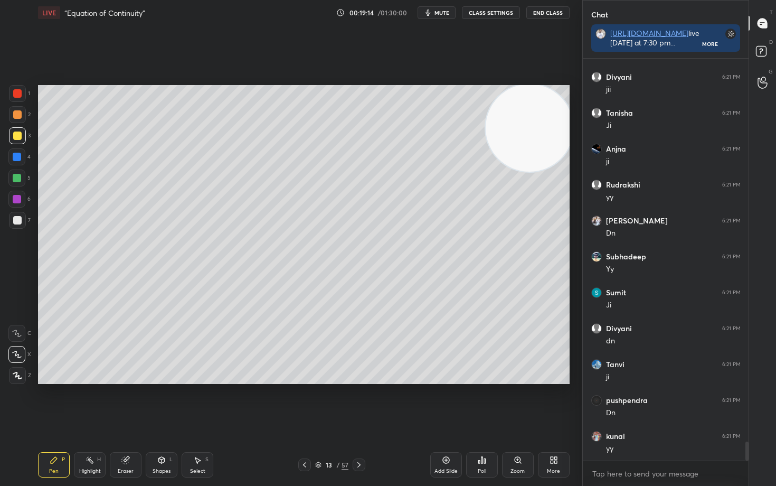
scroll to position [8242, 0]
click at [16, 220] on div at bounding box center [17, 220] width 8 height 8
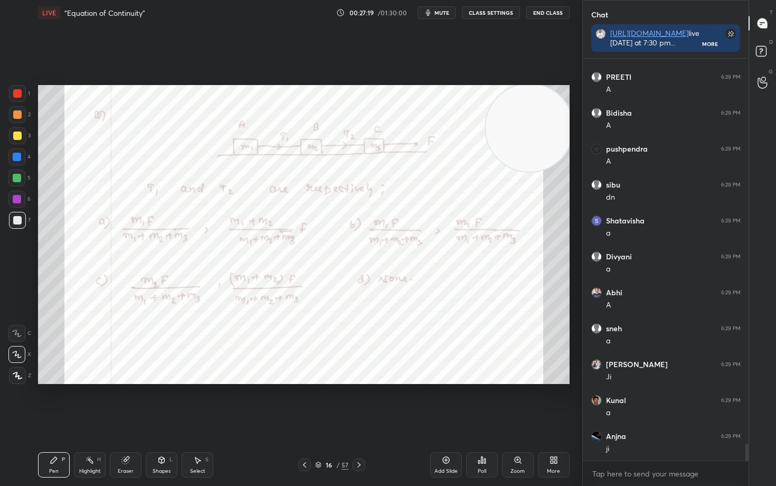
scroll to position [9269, 0]
click at [445, 402] on icon at bounding box center [445, 459] width 3 height 3
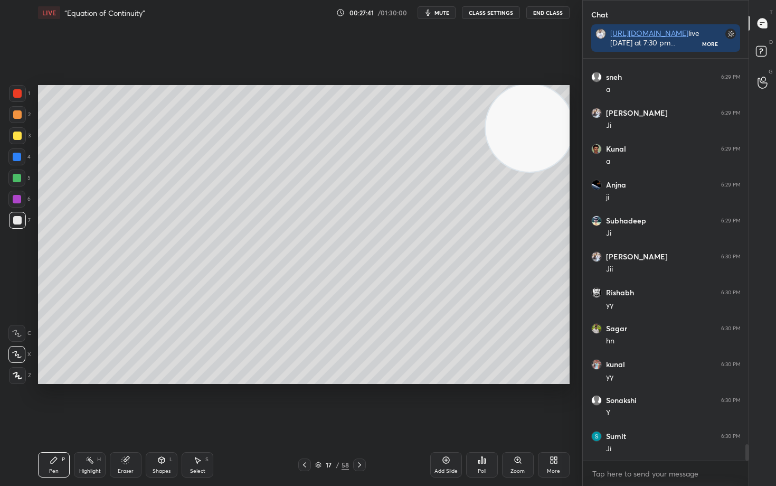
scroll to position [9520, 0]
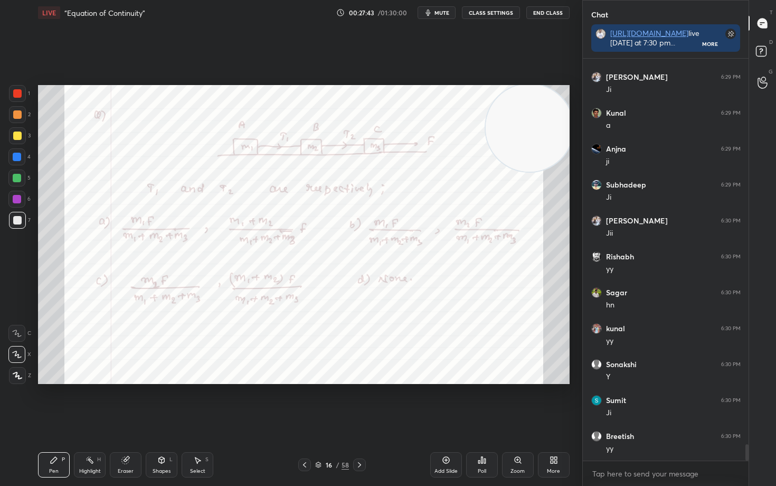
drag, startPoint x: 442, startPoint y: 457, endPoint x: 435, endPoint y: 456, distance: 7.6
click at [442, 402] on icon at bounding box center [446, 460] width 8 height 8
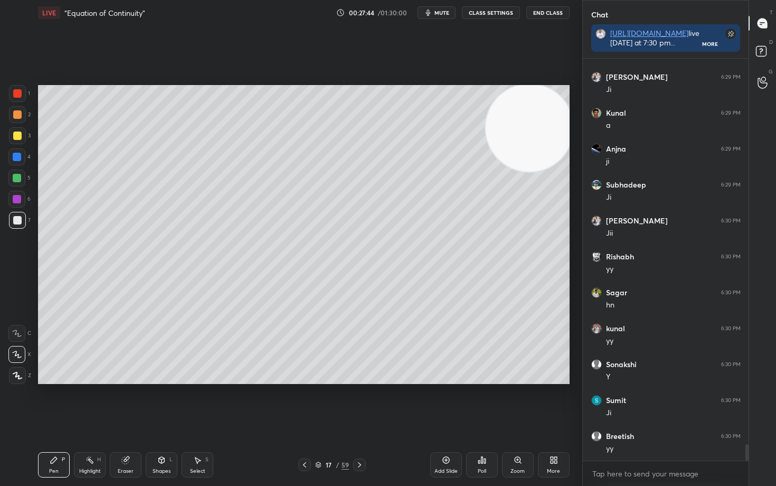
scroll to position [9556, 0]
drag, startPoint x: 18, startPoint y: 134, endPoint x: 32, endPoint y: 134, distance: 13.7
click at [18, 134] on div at bounding box center [17, 136] width 8 height 8
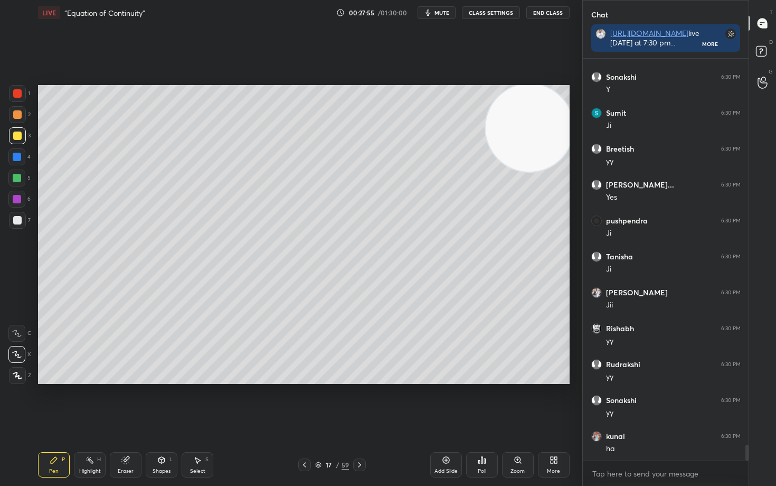
scroll to position [9843, 0]
click at [20, 220] on div at bounding box center [17, 220] width 8 height 8
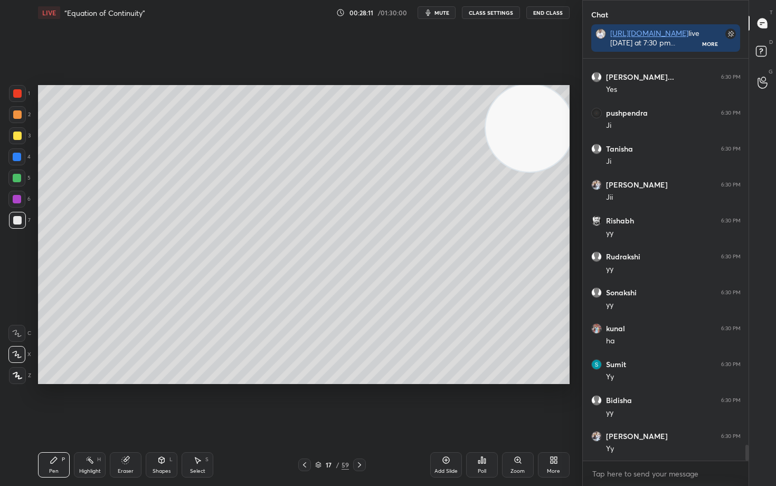
scroll to position [9951, 0]
click at [16, 136] on div at bounding box center [17, 136] width 8 height 8
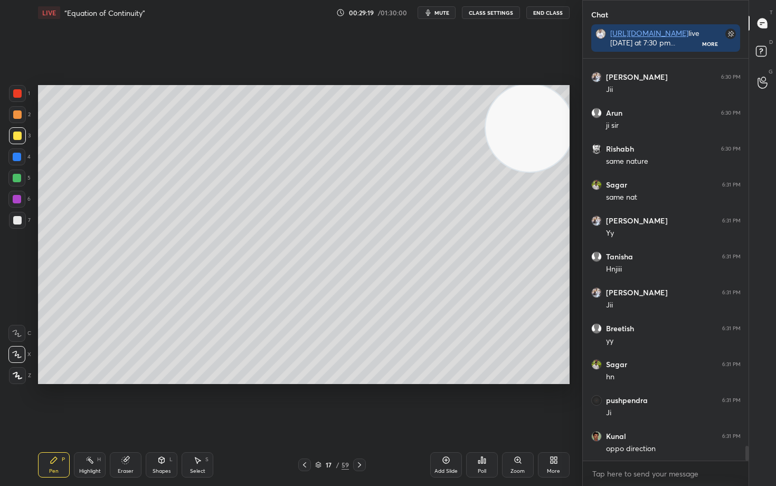
scroll to position [10454, 0]
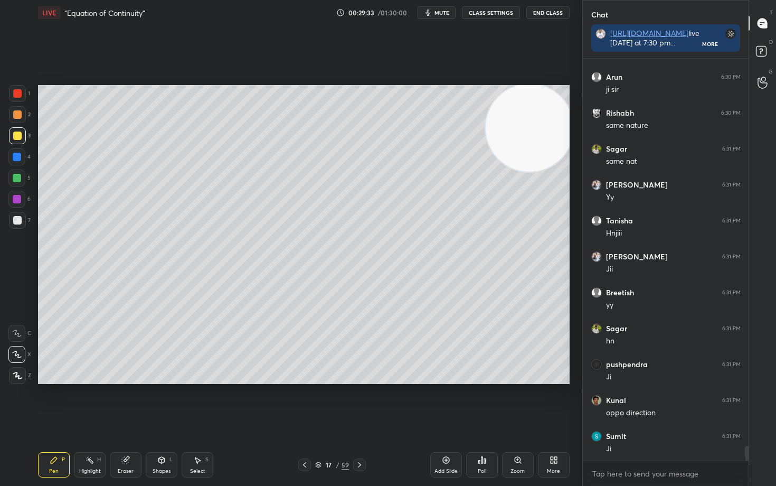
click at [444, 402] on icon at bounding box center [446, 460] width 7 height 7
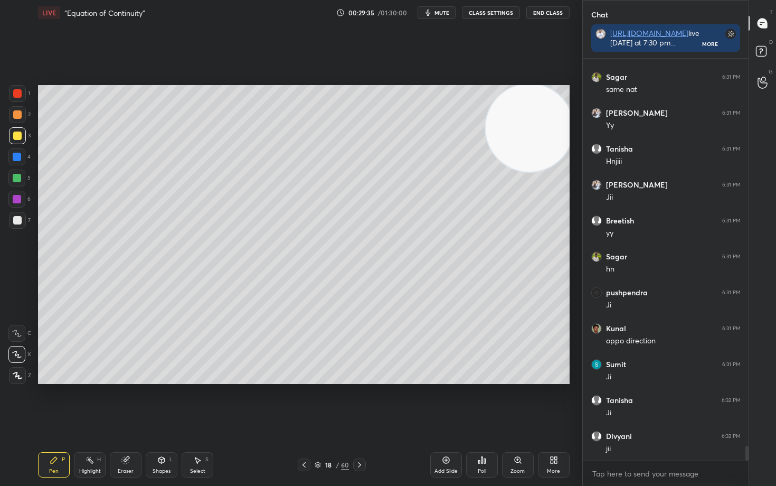
scroll to position [10562, 0]
click at [18, 218] on div at bounding box center [17, 220] width 8 height 8
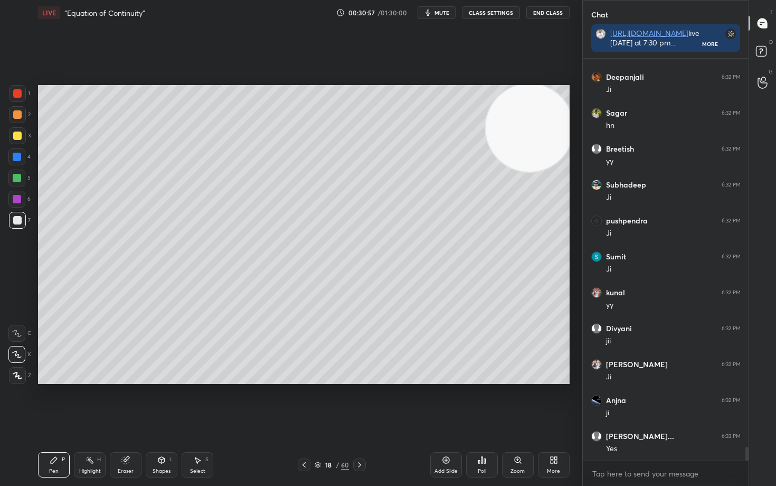
scroll to position [11567, 0]
click at [13, 139] on div at bounding box center [17, 135] width 17 height 17
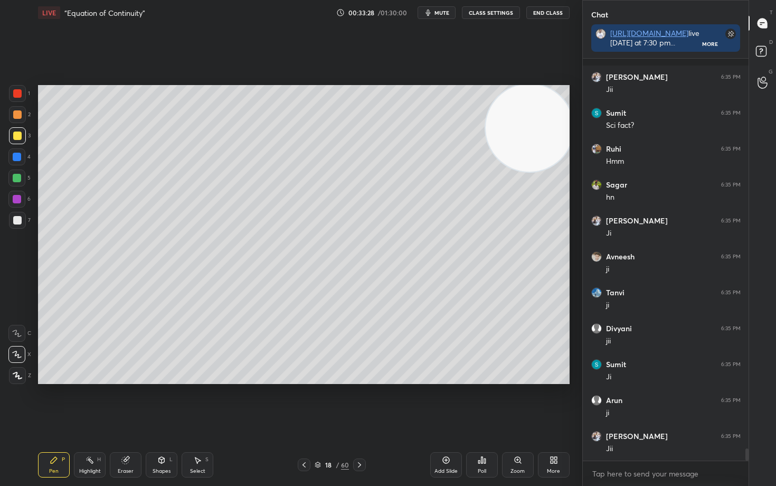
scroll to position [12968, 0]
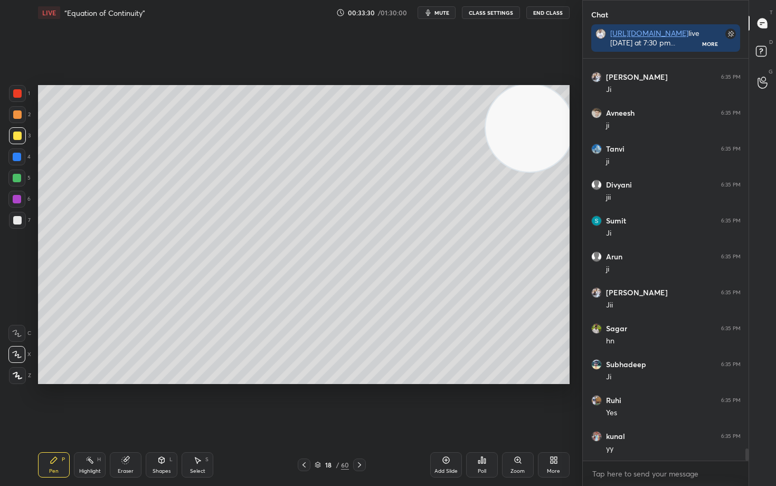
drag, startPoint x: 445, startPoint y: 461, endPoint x: 445, endPoint y: 453, distance: 8.5
click at [444, 402] on icon at bounding box center [446, 460] width 8 height 8
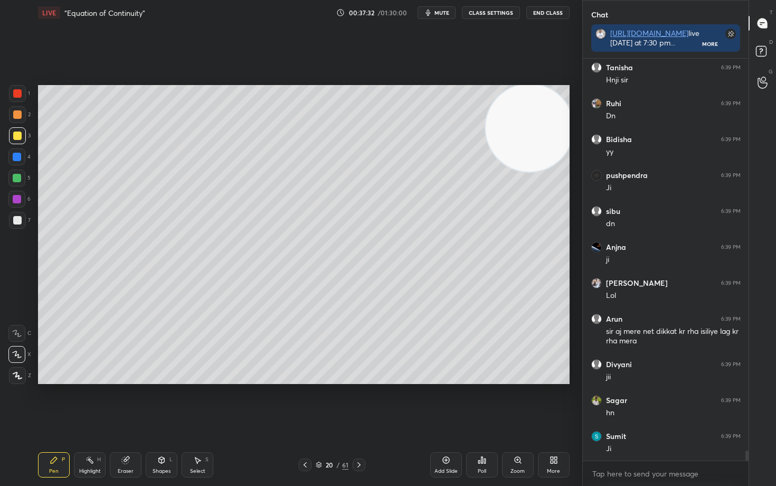
scroll to position [15907, 0]
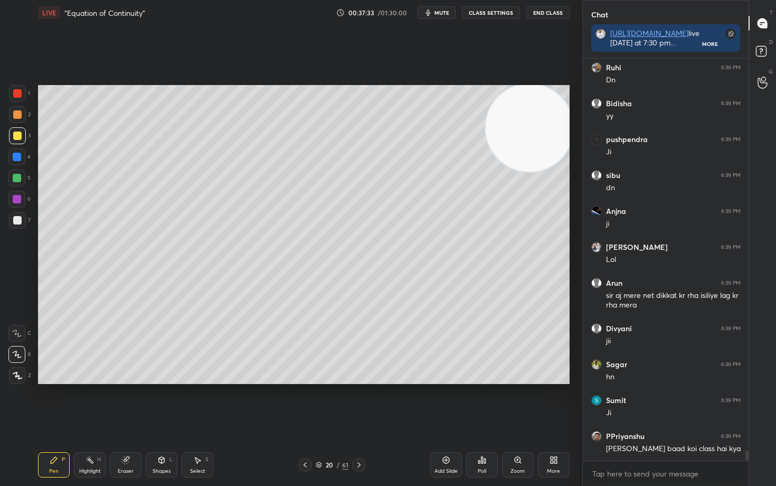
click at [17, 220] on div at bounding box center [17, 220] width 8 height 8
click at [17, 136] on div at bounding box center [17, 136] width 8 height 8
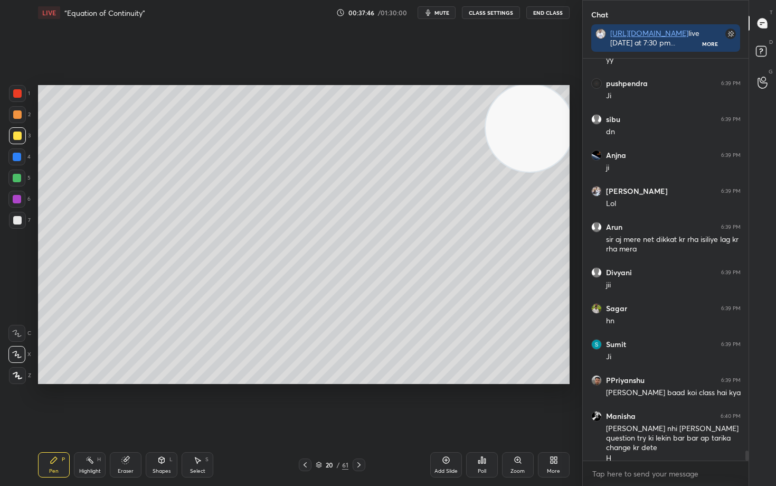
scroll to position [15999, 0]
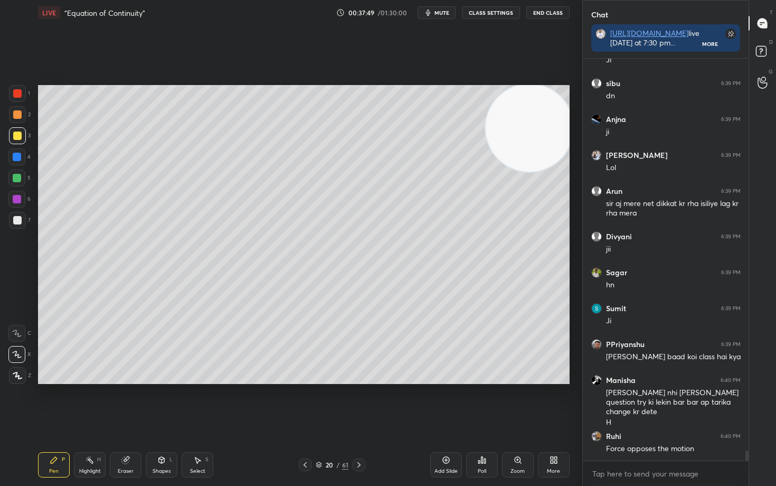
click at [22, 115] on div at bounding box center [17, 114] width 17 height 17
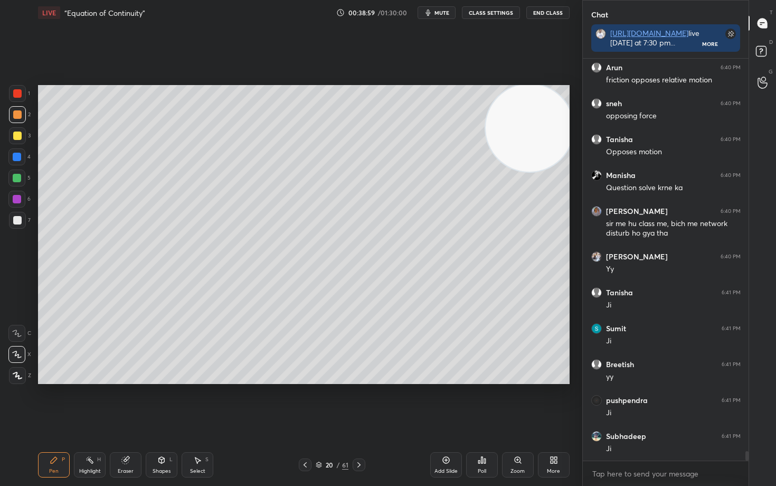
scroll to position [16439, 0]
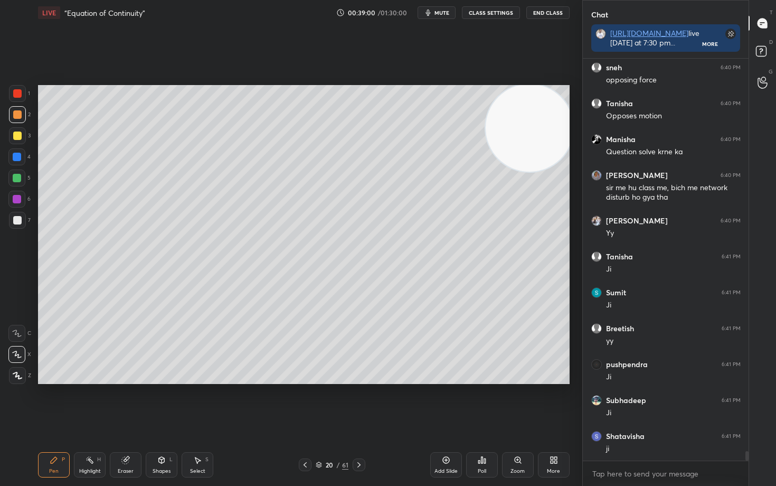
click at [14, 218] on div at bounding box center [17, 220] width 8 height 8
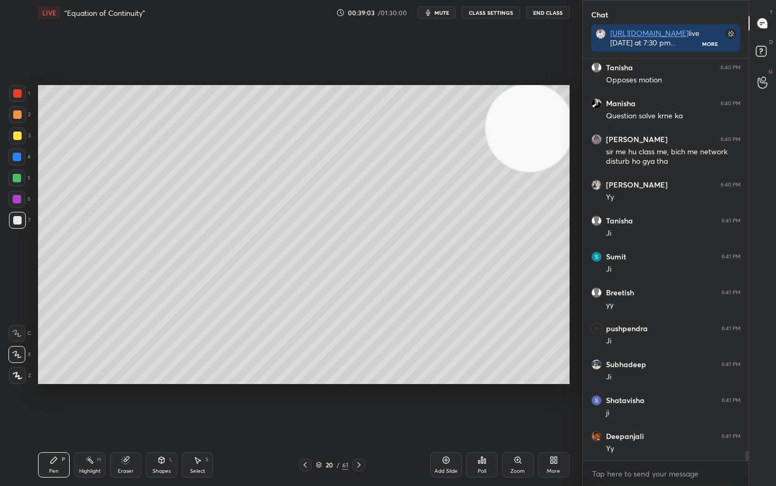
click at [446, 402] on icon at bounding box center [446, 460] width 8 height 8
click at [18, 135] on div at bounding box center [17, 136] width 8 height 8
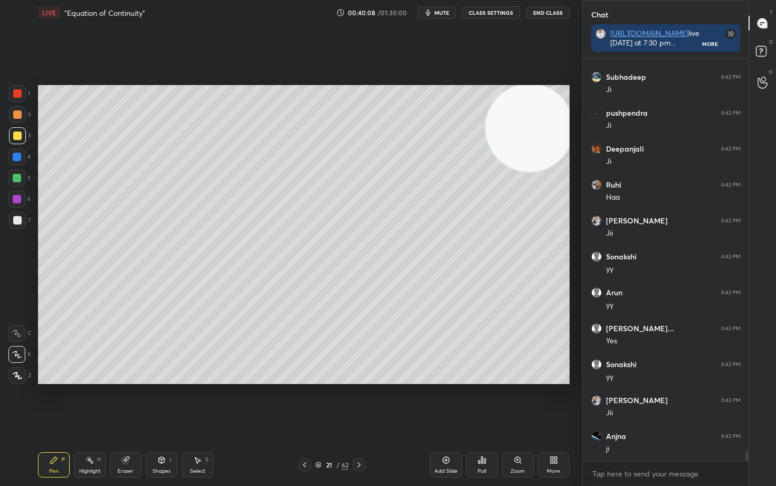
scroll to position [17050, 0]
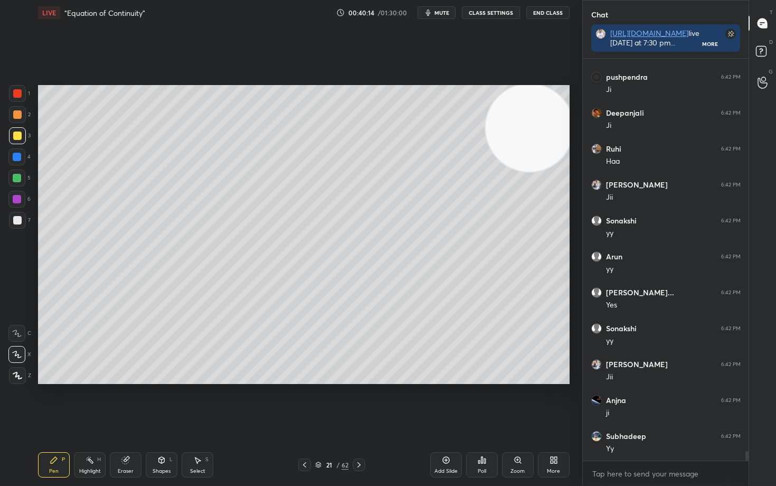
drag, startPoint x: 13, startPoint y: 113, endPoint x: 10, endPoint y: 118, distance: 6.2
click at [12, 113] on div at bounding box center [17, 114] width 17 height 17
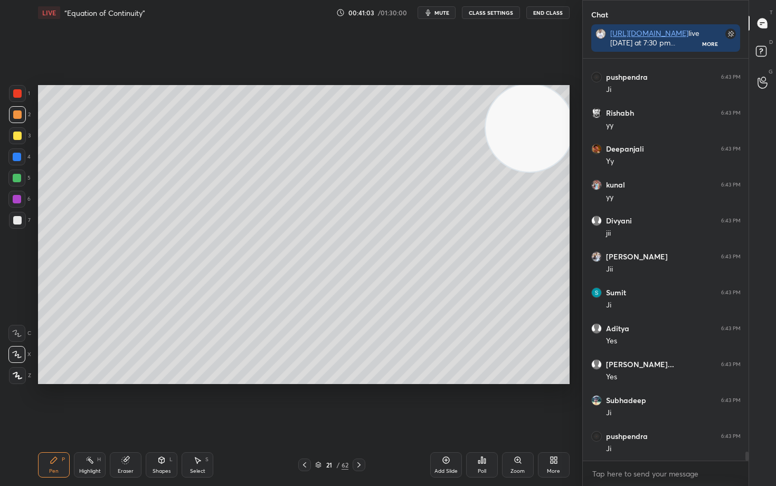
scroll to position [17697, 0]
click at [18, 134] on div at bounding box center [17, 136] width 8 height 8
click at [17, 223] on div at bounding box center [17, 220] width 8 height 8
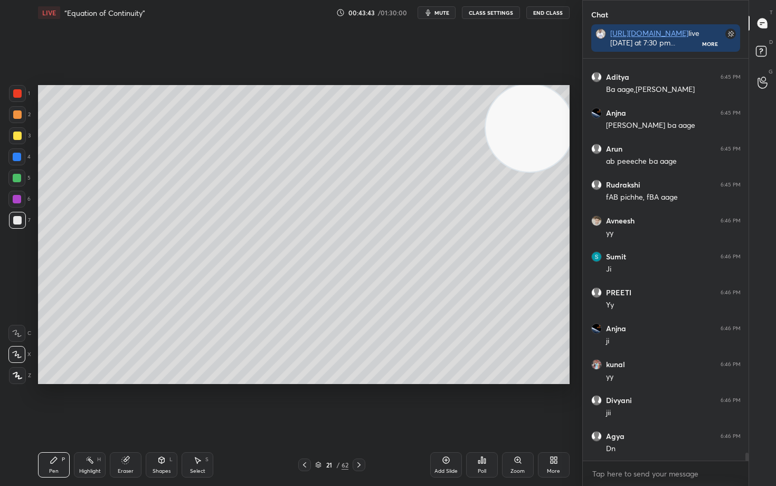
scroll to position [19584, 0]
click at [19, 134] on div at bounding box center [17, 136] width 8 height 8
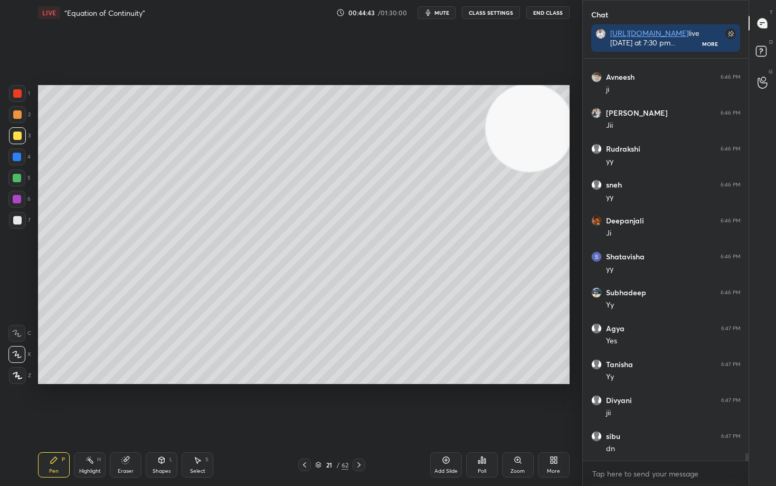
scroll to position [20960, 0]
click at [446, 402] on icon at bounding box center [446, 460] width 7 height 7
drag, startPoint x: 19, startPoint y: 118, endPoint x: 35, endPoint y: 119, distance: 15.9
click at [18, 118] on div at bounding box center [17, 114] width 8 height 8
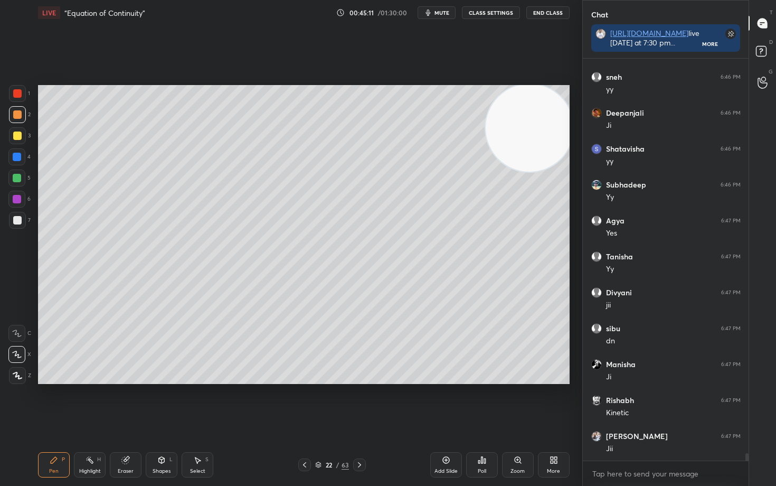
drag, startPoint x: 13, startPoint y: 138, endPoint x: 33, endPoint y: 140, distance: 20.7
click at [13, 138] on div at bounding box center [17, 136] width 8 height 8
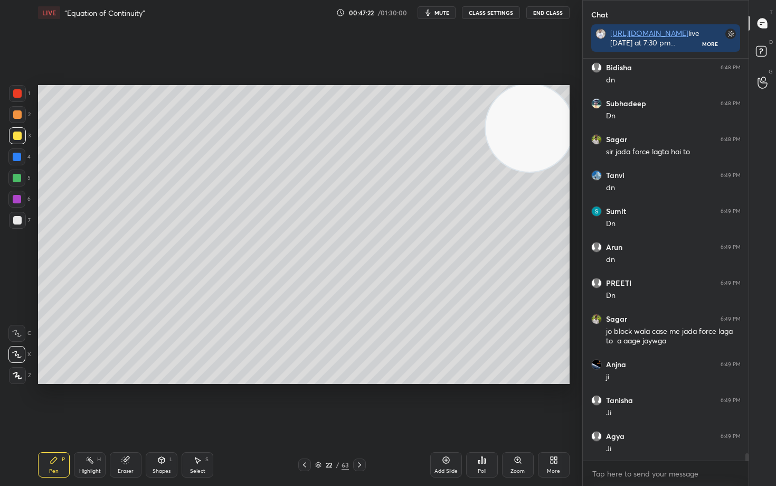
scroll to position [22175, 0]
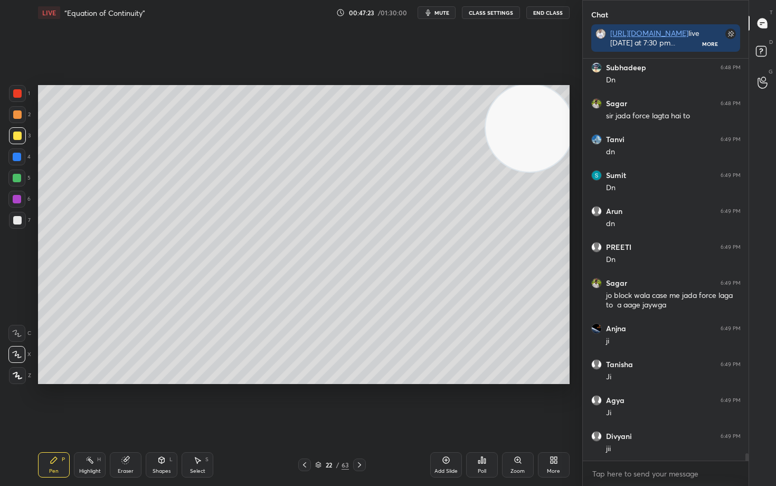
drag, startPoint x: 445, startPoint y: 458, endPoint x: 441, endPoint y: 453, distance: 6.4
click at [444, 402] on icon at bounding box center [446, 460] width 8 height 8
click at [18, 121] on div at bounding box center [17, 114] width 17 height 17
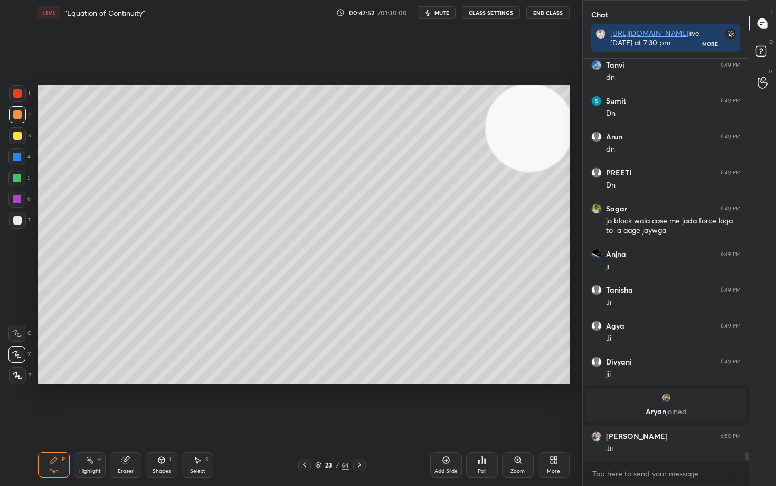
scroll to position [18503, 0]
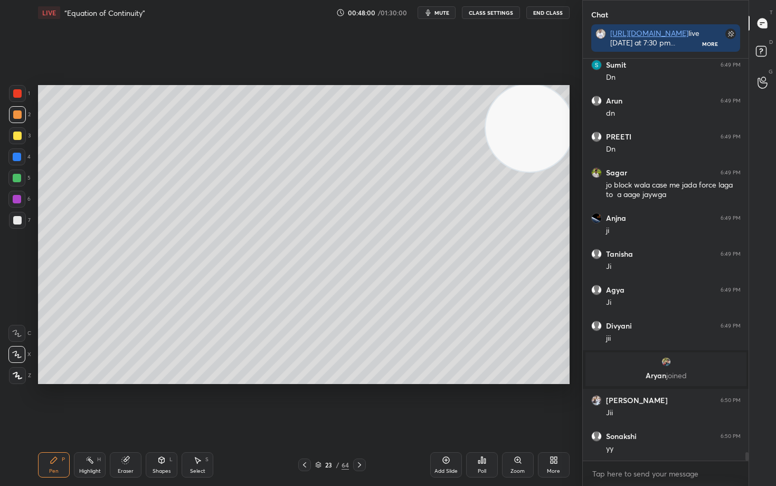
click at [16, 220] on div at bounding box center [17, 220] width 8 height 8
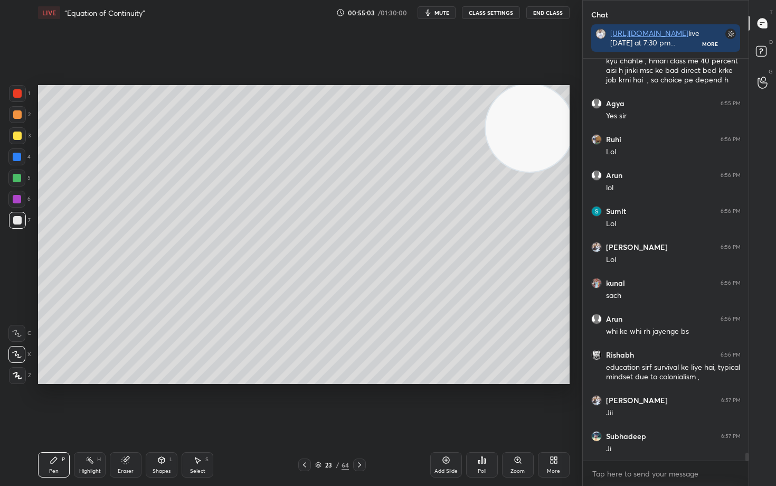
scroll to position [20474, 0]
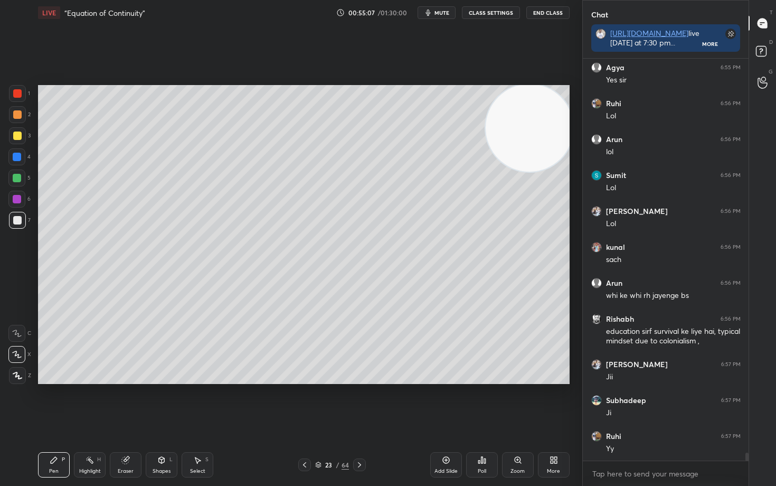
click at [442, 402] on icon at bounding box center [446, 460] width 8 height 8
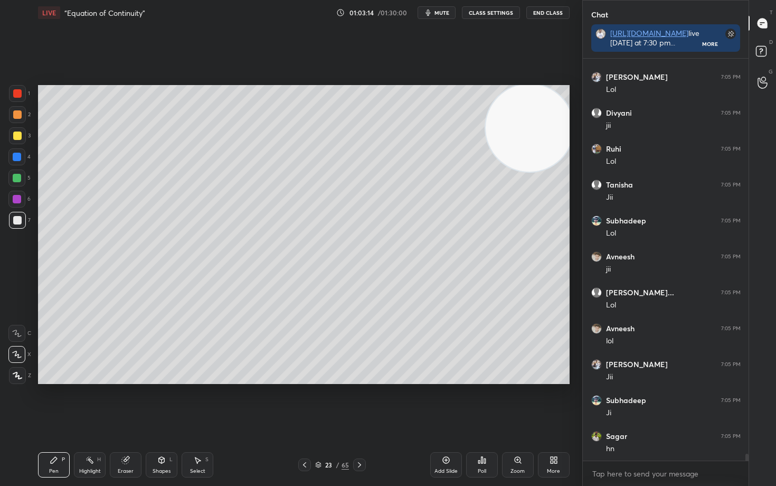
scroll to position [23314, 0]
click at [450, 402] on div "Add Slide" at bounding box center [446, 464] width 32 height 25
click at [20, 117] on div at bounding box center [17, 114] width 8 height 8
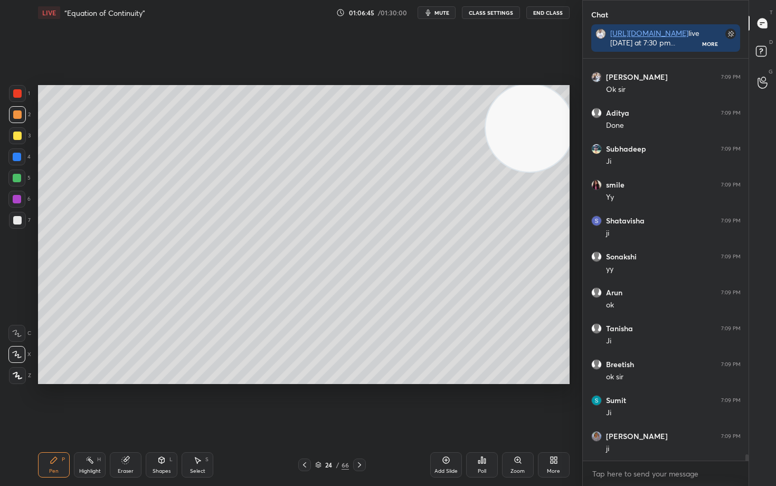
scroll to position [25526, 0]
click at [448, 402] on icon at bounding box center [446, 460] width 7 height 7
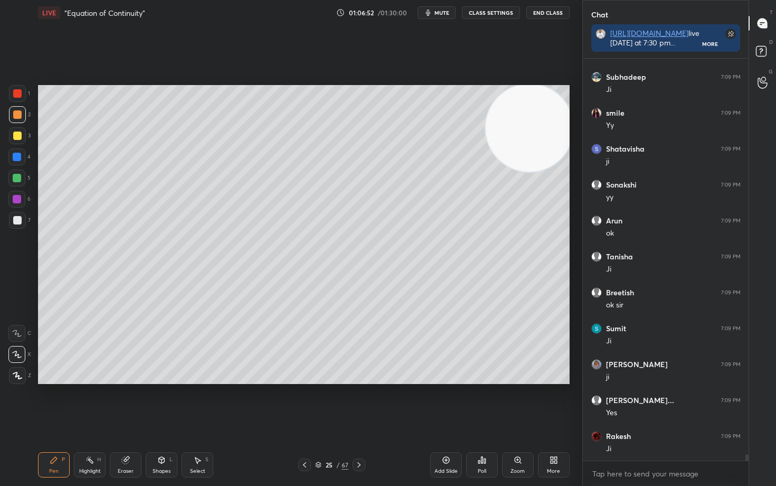
scroll to position [25598, 0]
drag, startPoint x: 16, startPoint y: 221, endPoint x: 26, endPoint y: 217, distance: 11.4
click at [15, 221] on div at bounding box center [17, 220] width 8 height 8
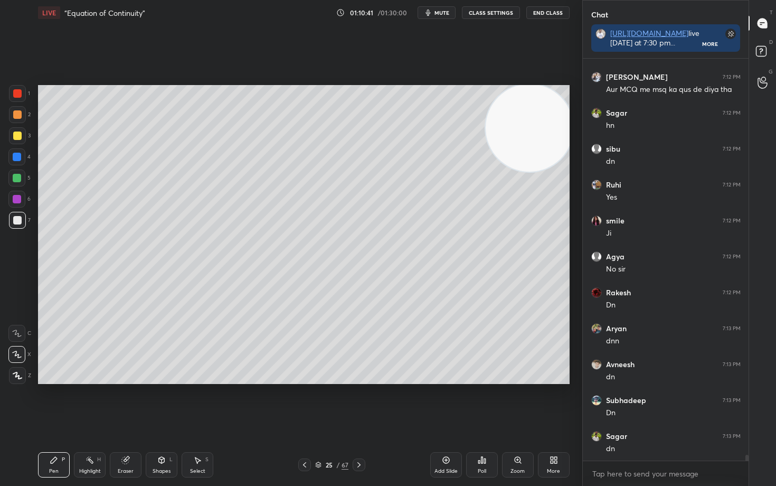
scroll to position [27050, 0]
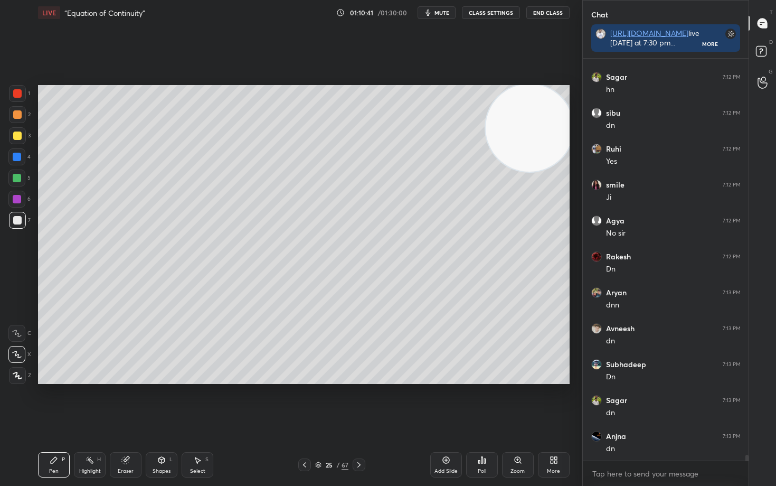
click at [14, 114] on div at bounding box center [17, 114] width 8 height 8
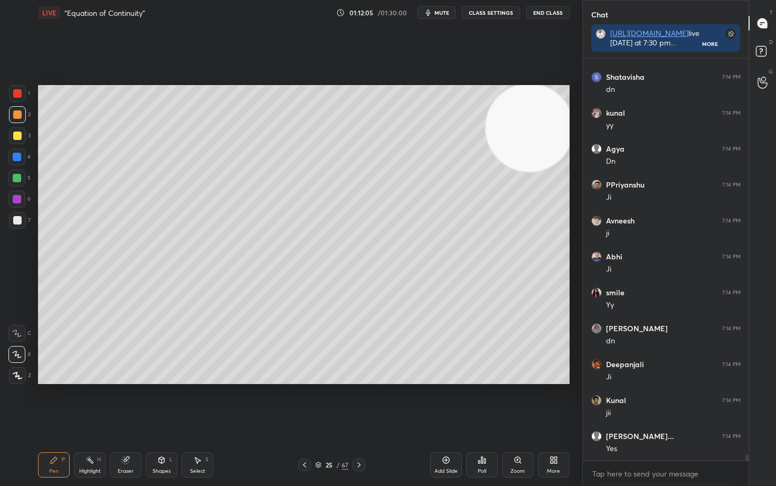
scroll to position [28272, 0]
click at [445, 402] on icon at bounding box center [446, 460] width 8 height 8
click at [17, 137] on div at bounding box center [17, 136] width 8 height 8
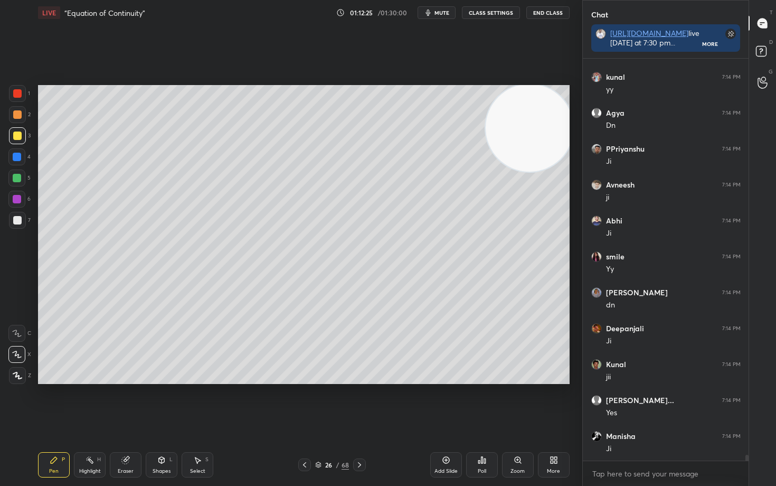
click at [17, 218] on div at bounding box center [17, 220] width 8 height 8
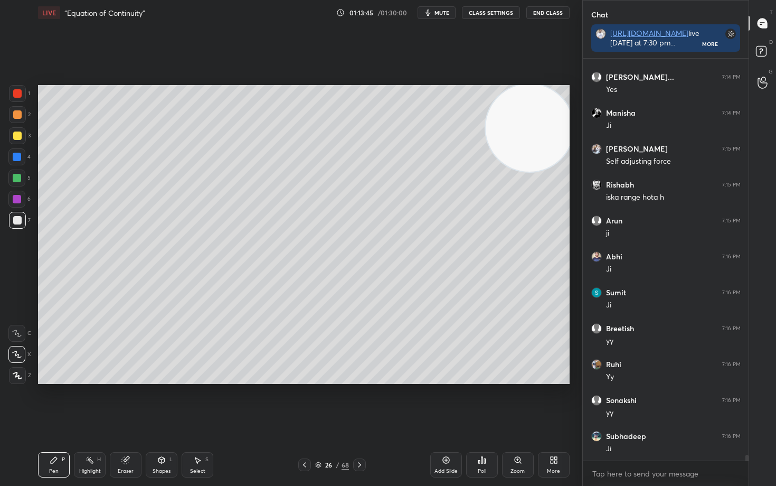
scroll to position [28631, 0]
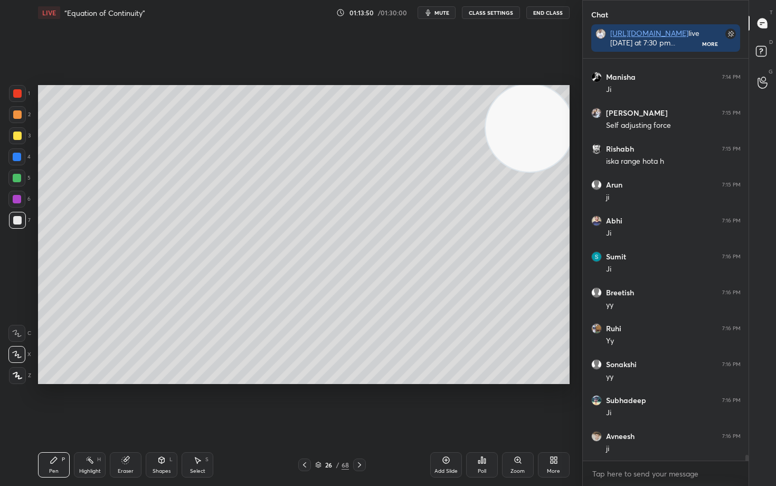
click at [448, 402] on icon at bounding box center [446, 460] width 8 height 8
click at [17, 133] on div at bounding box center [17, 136] width 8 height 8
click at [15, 114] on div at bounding box center [17, 114] width 8 height 8
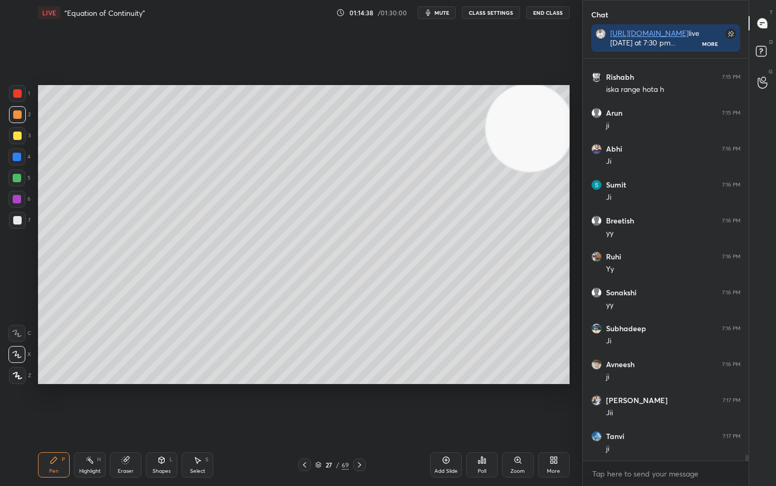
scroll to position [28738, 0]
drag, startPoint x: 23, startPoint y: 95, endPoint x: 38, endPoint y: 98, distance: 15.2
click at [23, 94] on div at bounding box center [17, 93] width 17 height 17
click at [448, 402] on icon at bounding box center [446, 460] width 8 height 8
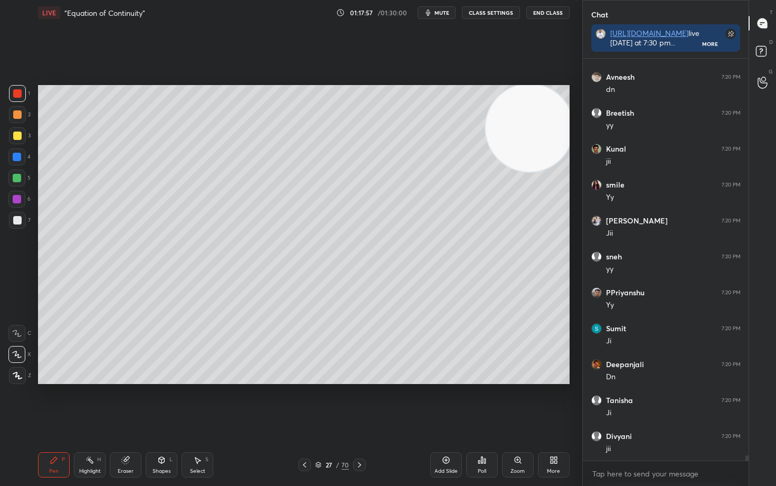
scroll to position [31740, 0]
click at [445, 402] on icon at bounding box center [445, 459] width 3 height 3
click at [16, 219] on div at bounding box center [17, 220] width 8 height 8
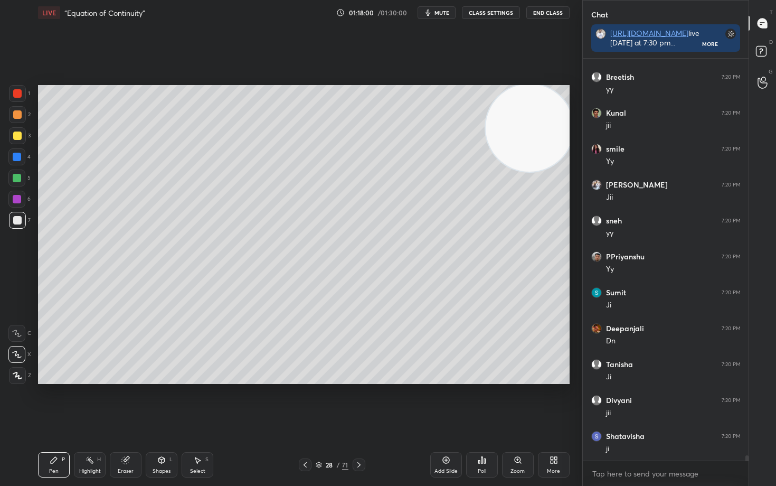
scroll to position [31776, 0]
click at [17, 137] on div at bounding box center [17, 136] width 8 height 8
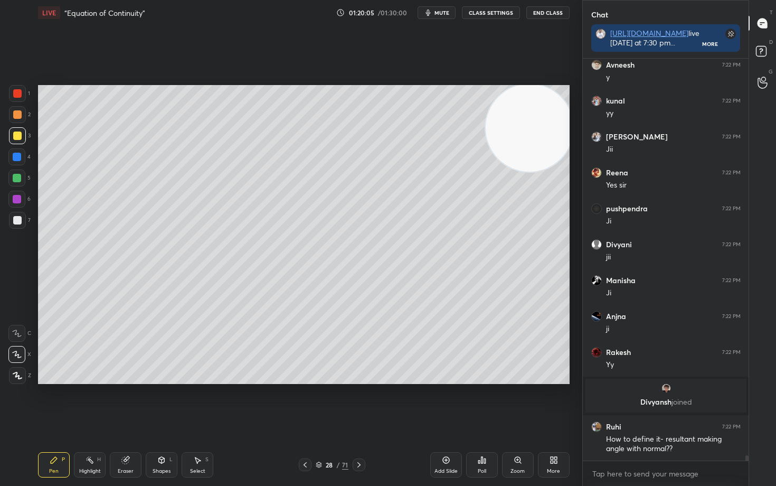
scroll to position [29153, 0]
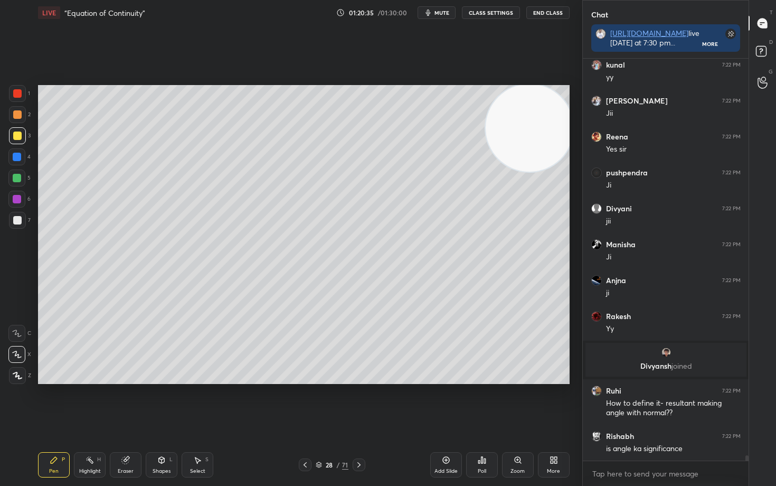
click at [553, 402] on icon at bounding box center [554, 460] width 8 height 8
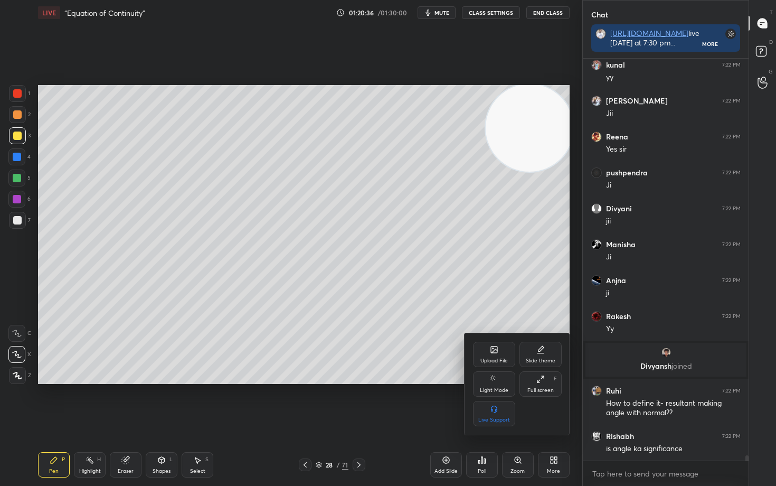
click at [499, 358] on div "Upload File" at bounding box center [494, 360] width 27 height 5
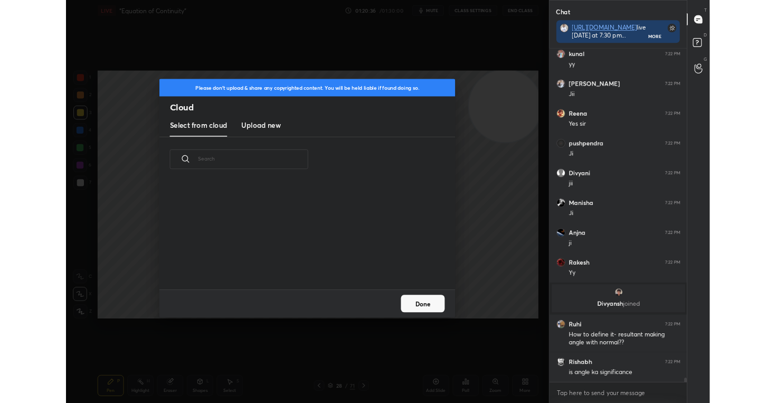
scroll to position [130, 339]
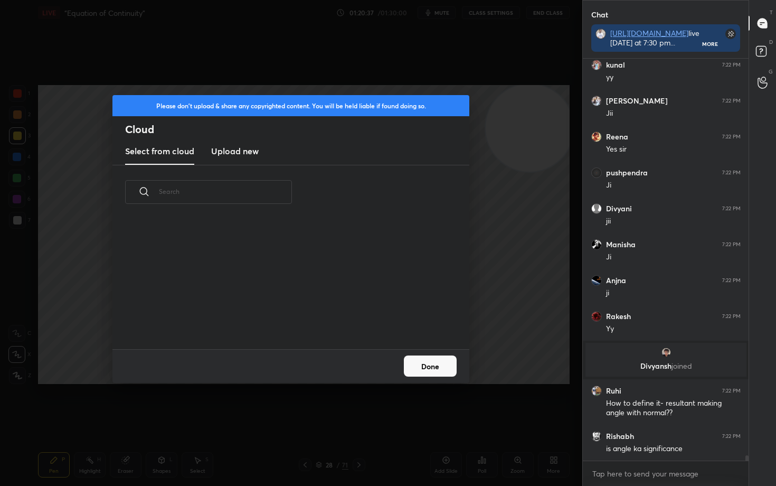
click at [234, 149] on h3 "Upload new" at bounding box center [235, 151] width 48 height 13
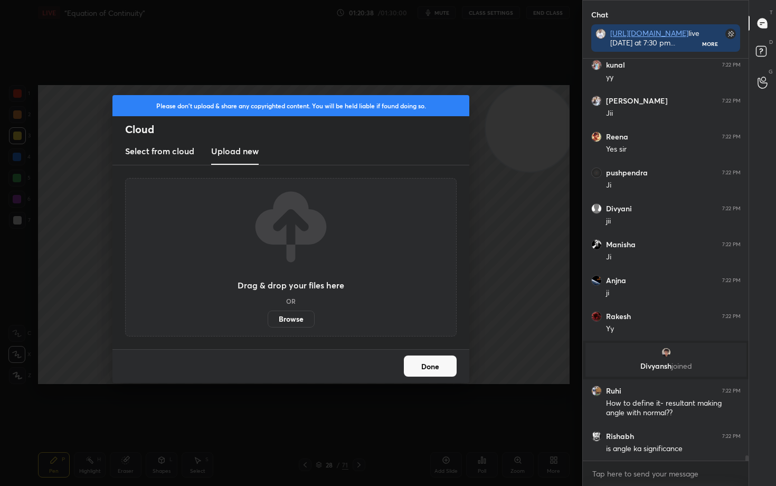
click at [296, 319] on label "Browse" at bounding box center [291, 319] width 47 height 17
click at [268, 319] on input "Browse" at bounding box center [268, 319] width 0 height 17
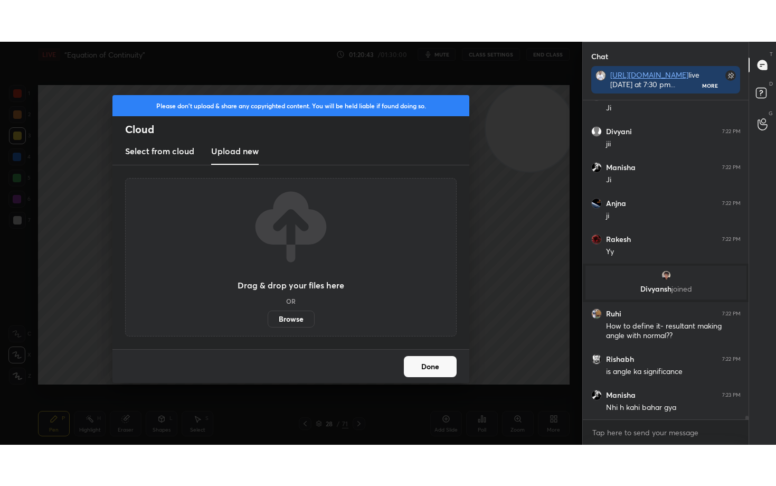
scroll to position [29308, 0]
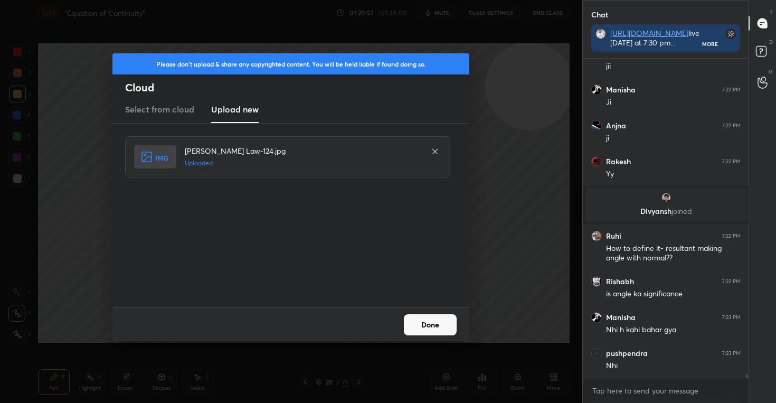
click at [434, 322] on button "Done" at bounding box center [430, 324] width 53 height 21
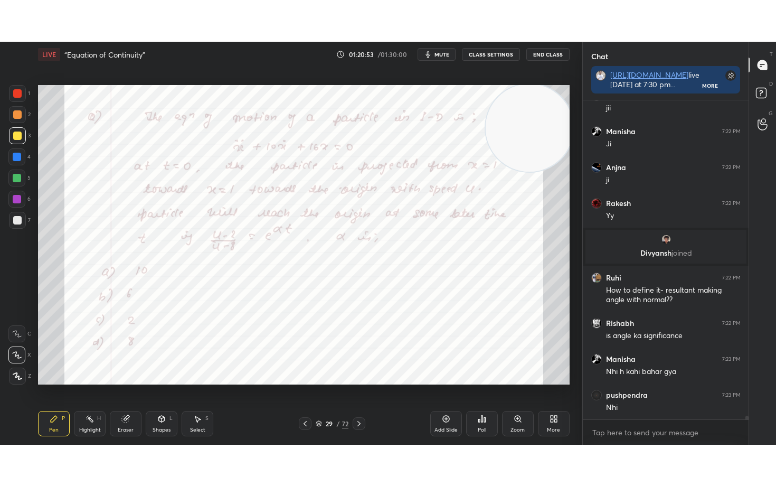
scroll to position [29225, 0]
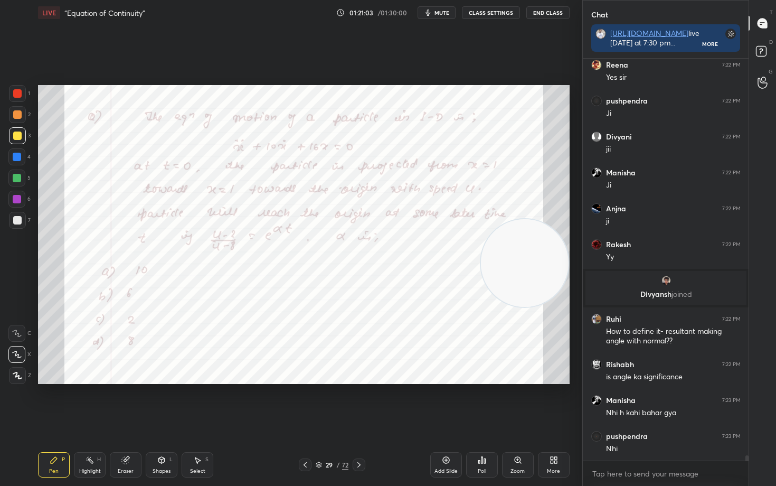
drag, startPoint x: 536, startPoint y: 137, endPoint x: 547, endPoint y: 282, distance: 144.6
click at [546, 282] on video at bounding box center [525, 263] width 88 height 88
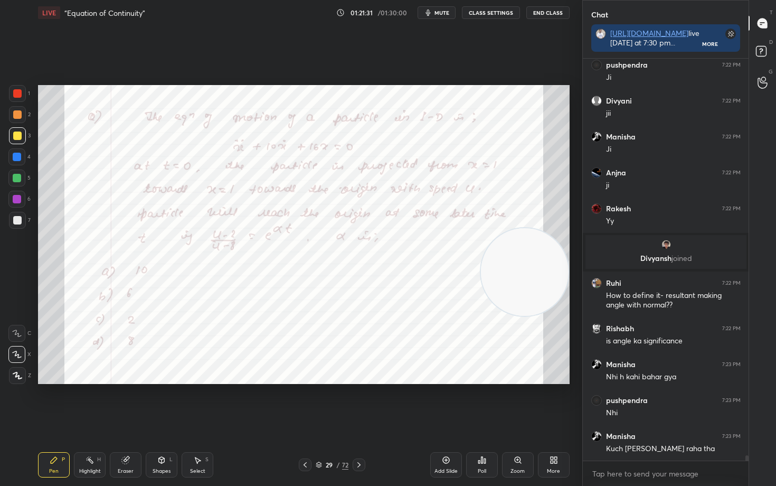
click at [18, 89] on div at bounding box center [17, 93] width 8 height 8
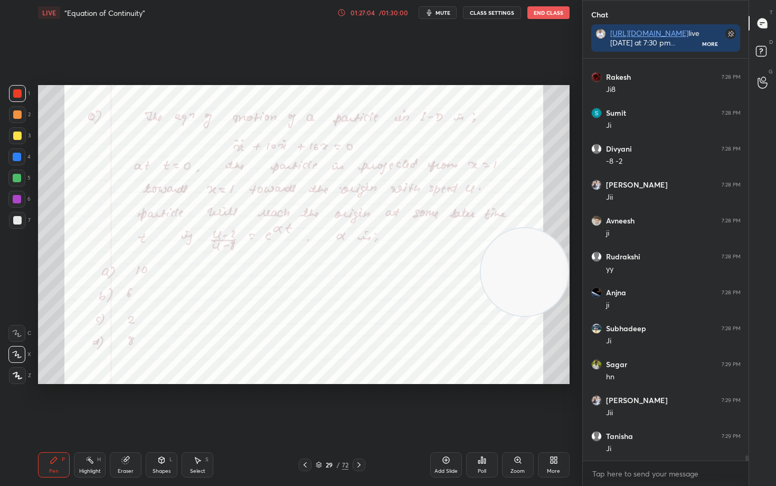
scroll to position [30665, 0]
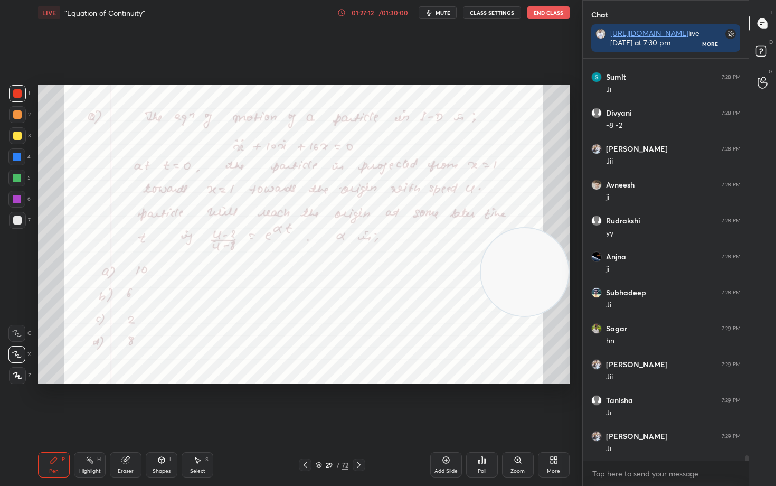
click at [444, 402] on icon at bounding box center [446, 460] width 8 height 8
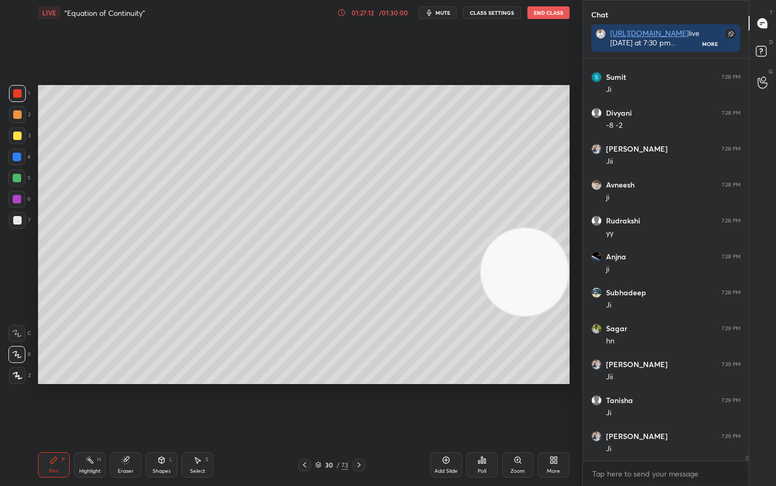
scroll to position [30701, 0]
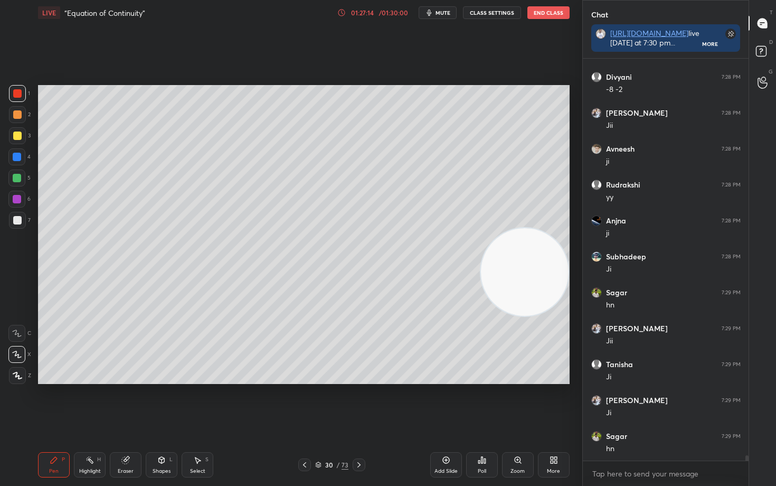
click at [17, 219] on div at bounding box center [17, 220] width 8 height 8
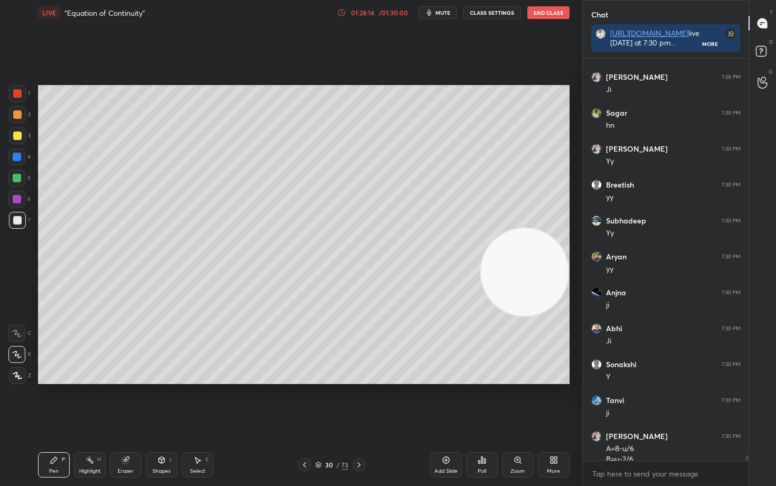
scroll to position [31035, 0]
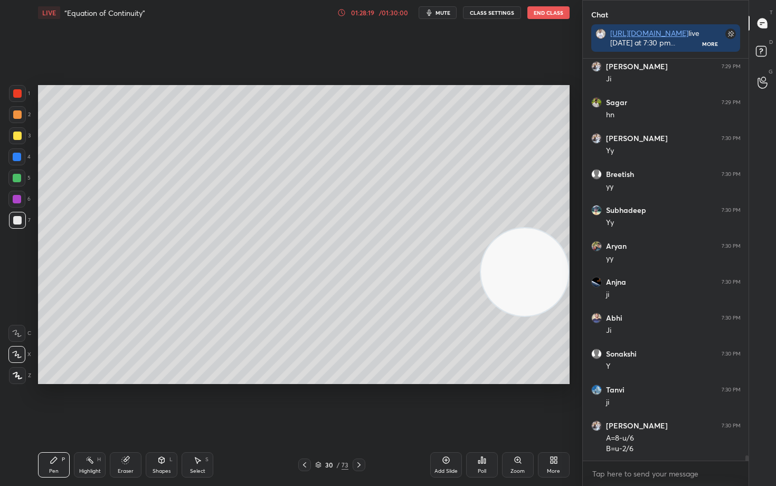
click at [17, 138] on div at bounding box center [17, 136] width 8 height 8
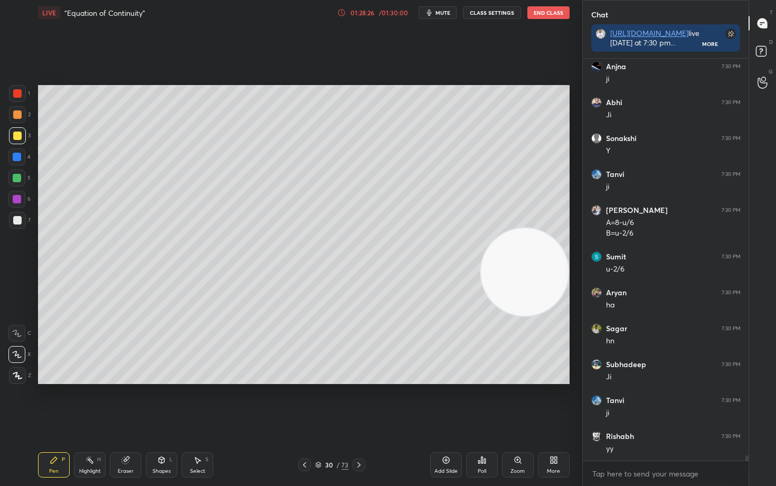
scroll to position [31286, 0]
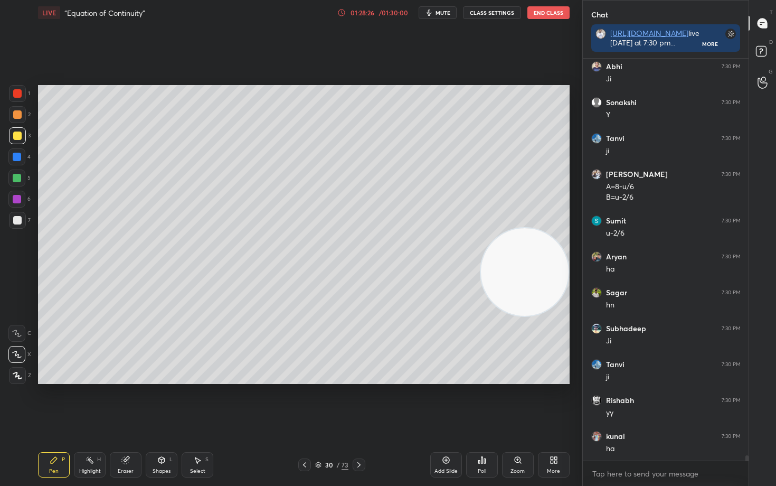
click at [18, 222] on div at bounding box center [17, 220] width 8 height 8
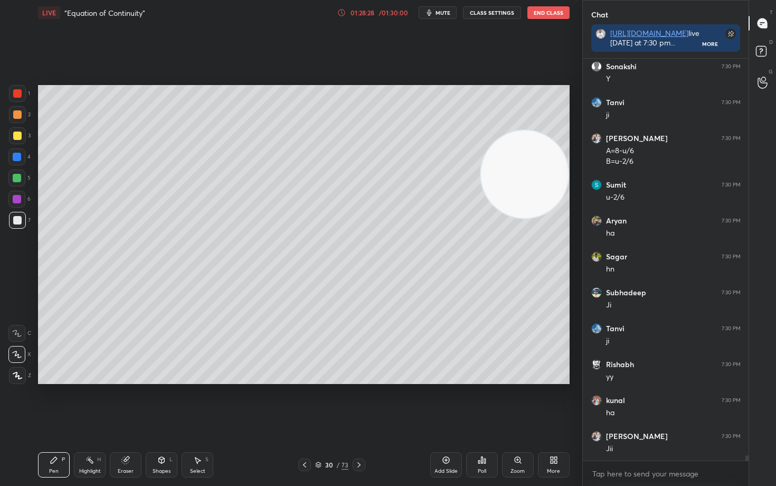
drag, startPoint x: 510, startPoint y: 293, endPoint x: 507, endPoint y: 171, distance: 122.6
click at [530, 156] on video at bounding box center [525, 174] width 88 height 88
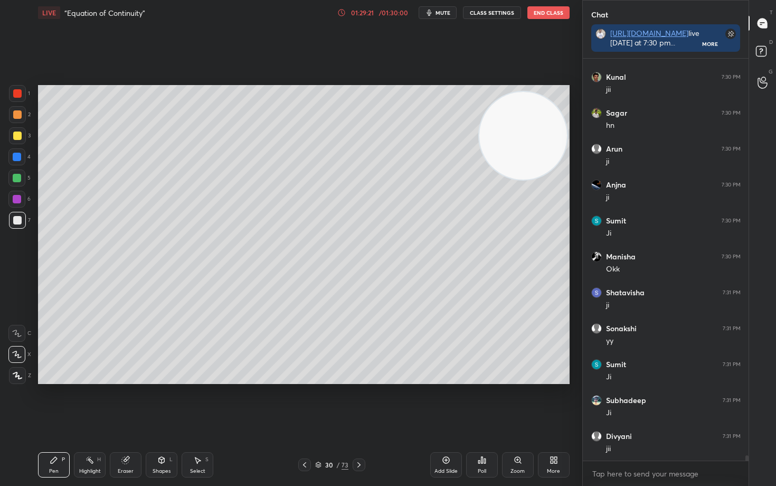
scroll to position [31753, 0]
click at [126, 402] on div "Eraser" at bounding box center [126, 464] width 32 height 25
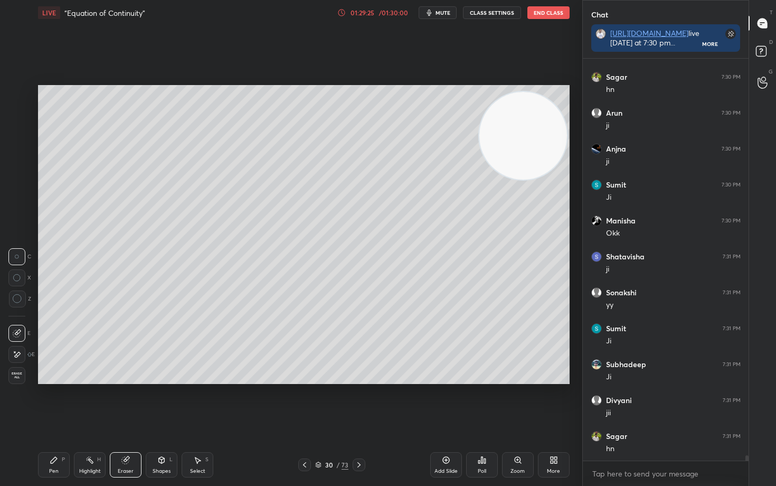
click at [54, 402] on div "Pen" at bounding box center [54, 471] width 10 height 5
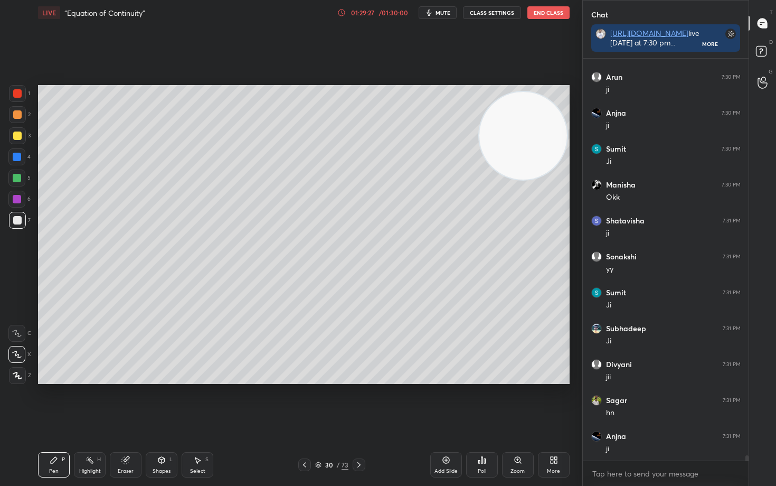
scroll to position [31825, 0]
drag, startPoint x: 122, startPoint y: 466, endPoint x: 160, endPoint y: 442, distance: 45.0
click at [124, 402] on div "Eraser" at bounding box center [126, 464] width 32 height 25
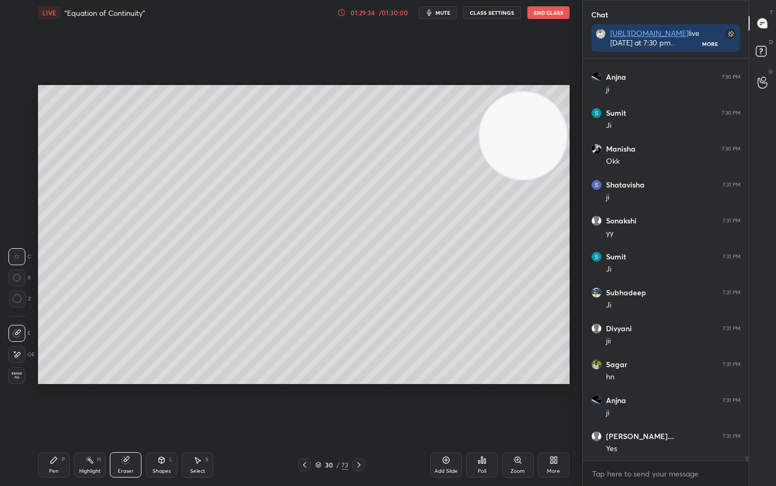
drag, startPoint x: 60, startPoint y: 461, endPoint x: 146, endPoint y: 414, distance: 98.3
click at [60, 402] on div "Pen P" at bounding box center [54, 464] width 32 height 25
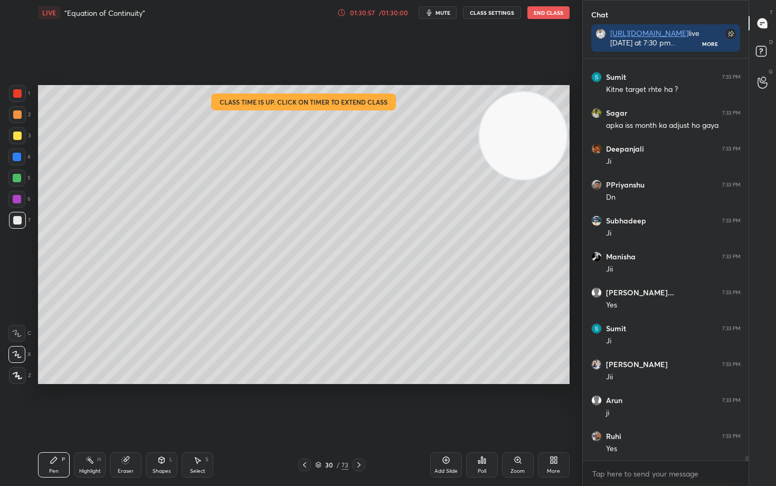
scroll to position [32938, 0]
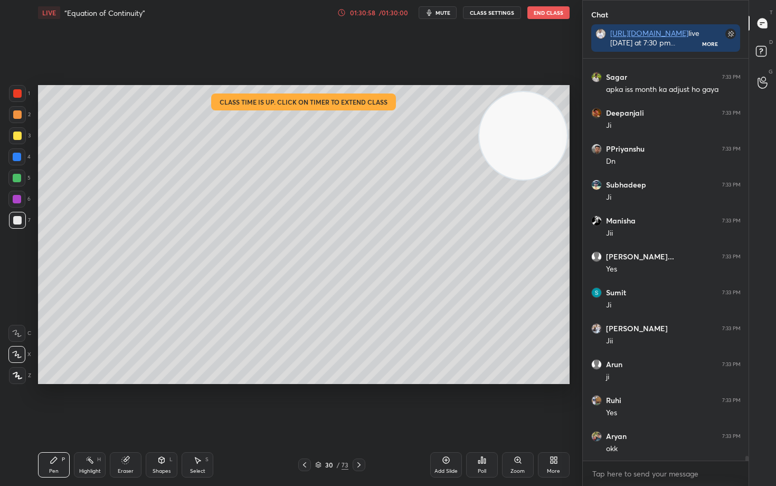
click at [546, 10] on button "End Class" at bounding box center [549, 12] width 42 height 13
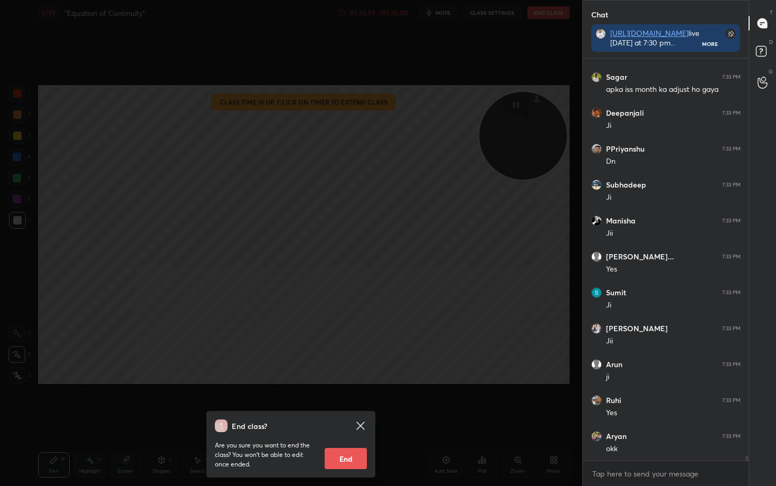
scroll to position [32974, 0]
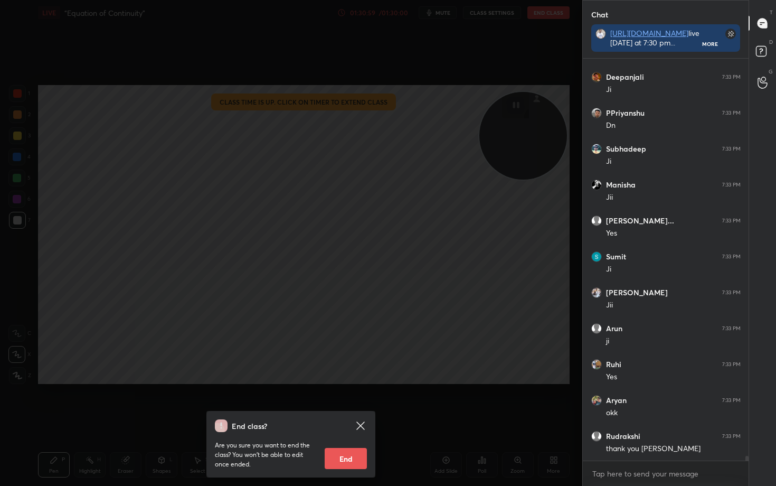
click at [333, 402] on button "End" at bounding box center [346, 458] width 42 height 21
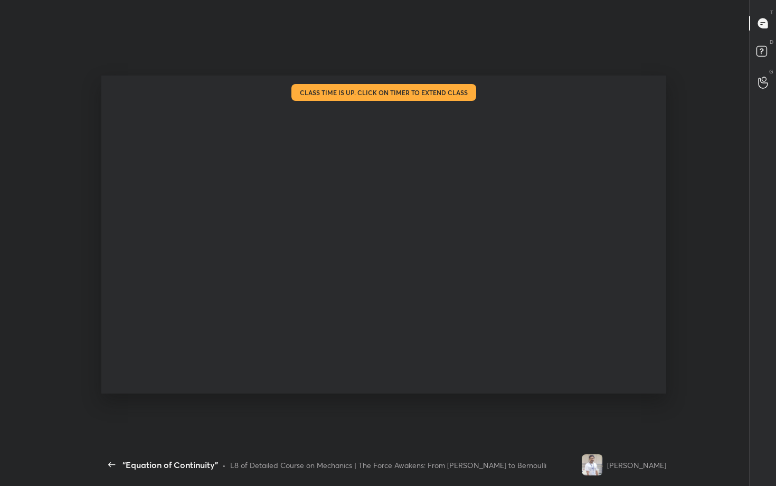
scroll to position [4, 1]
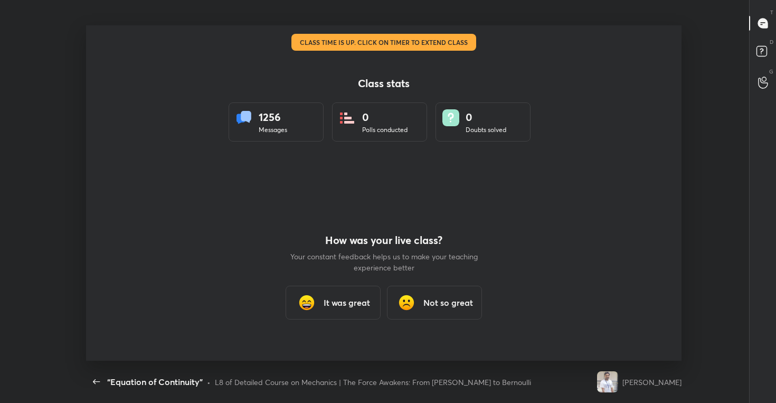
type textarea "x"
